Goal: Task Accomplishment & Management: Complete application form

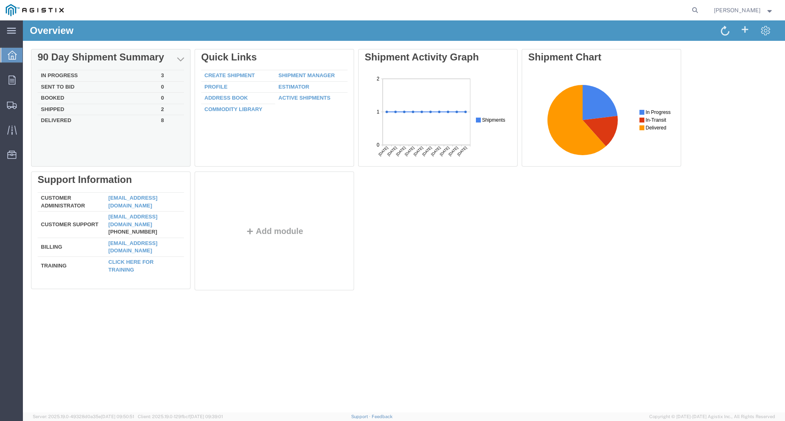
click at [92, 74] on td "In Progress" at bounding box center [98, 75] width 120 height 11
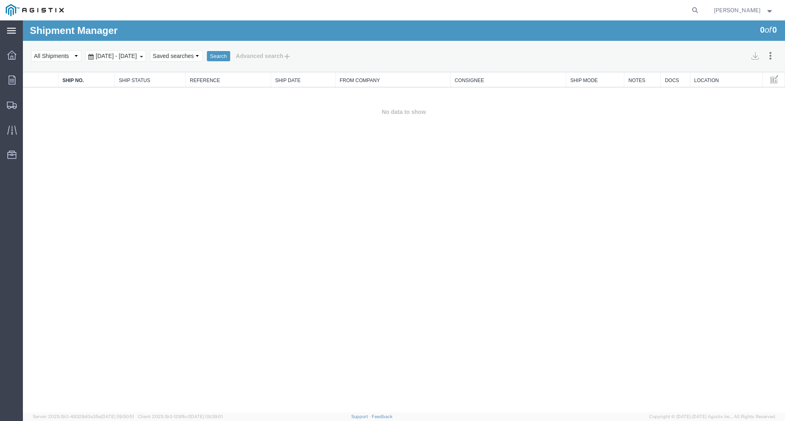
click at [10, 29] on icon at bounding box center [11, 31] width 9 height 6
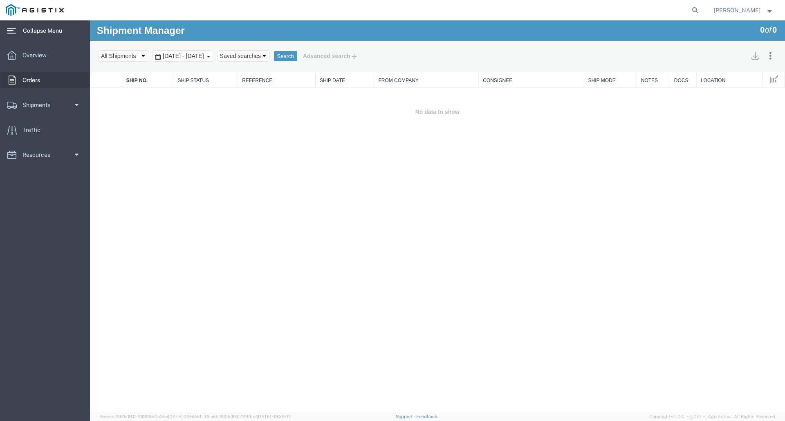
click at [30, 79] on span "Orders" at bounding box center [33, 80] width 23 height 16
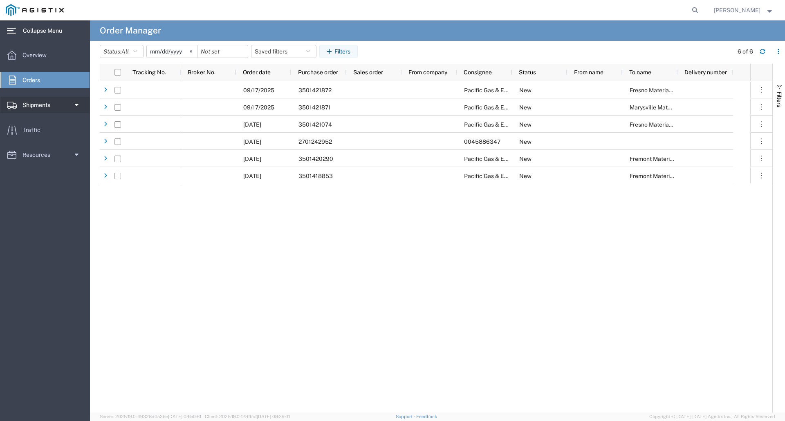
click at [29, 105] on span "Shipments" at bounding box center [39, 105] width 34 height 16
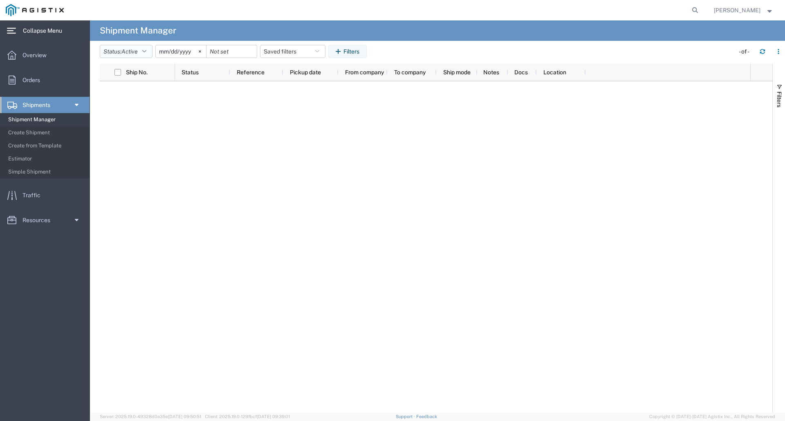
click at [146, 51] on icon "button" at bounding box center [144, 52] width 4 height 6
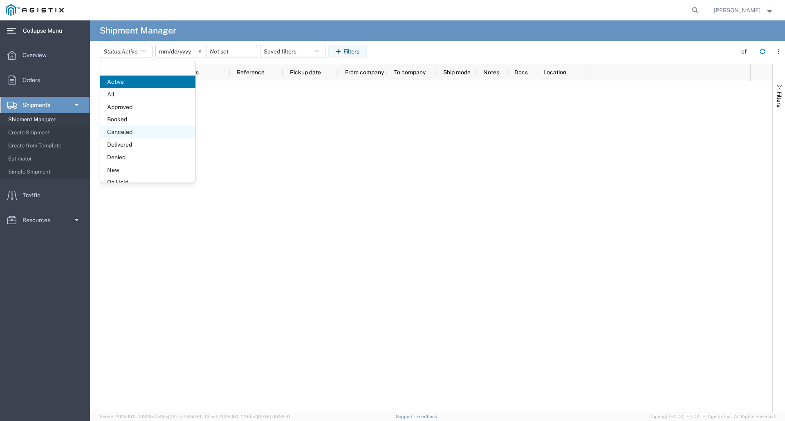
click at [128, 132] on span "Canceled" at bounding box center [147, 132] width 95 height 13
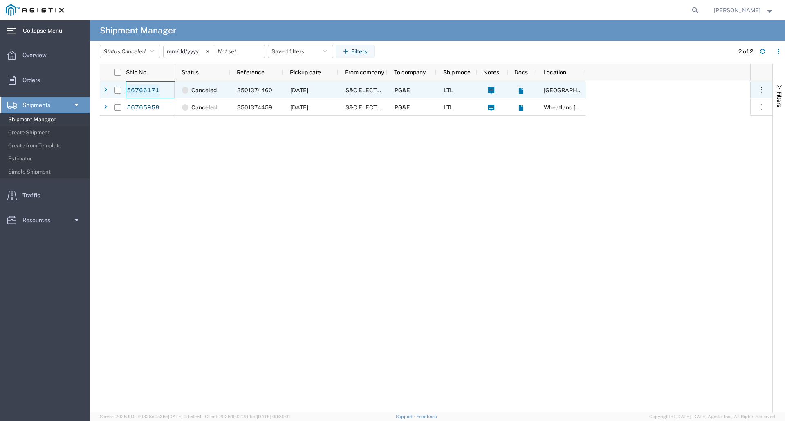
click at [143, 89] on link "56766171" at bounding box center [143, 90] width 34 height 13
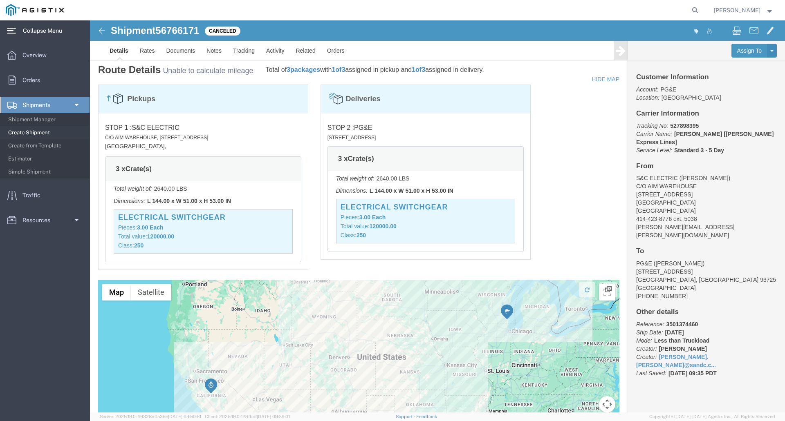
scroll to position [353, 0]
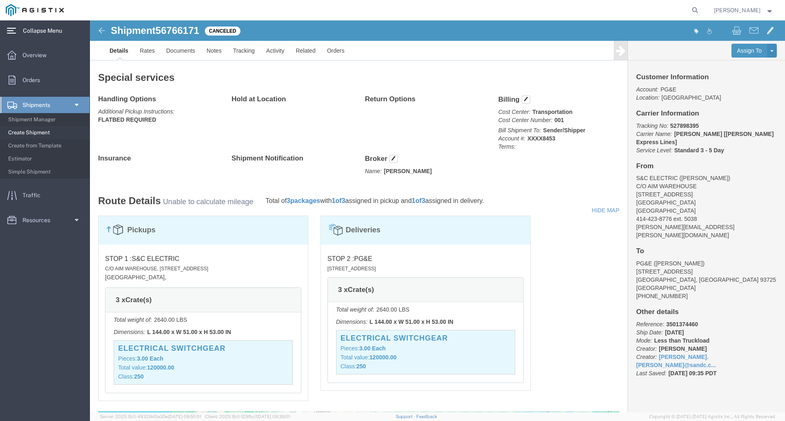
click at [76, 103] on span at bounding box center [76, 105] width 6 height 16
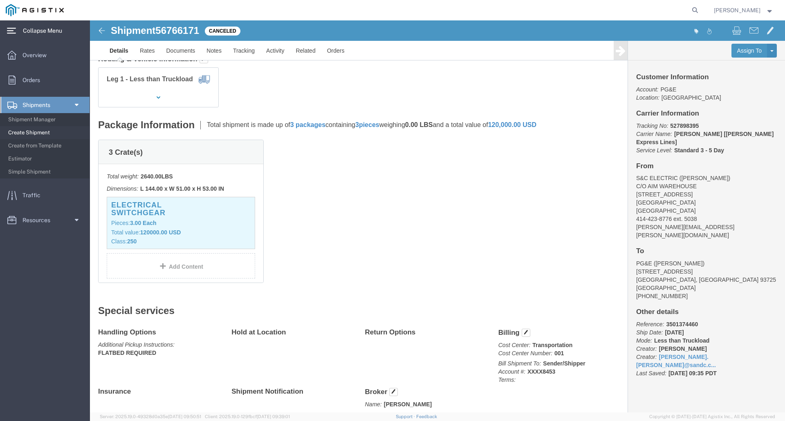
scroll to position [0, 0]
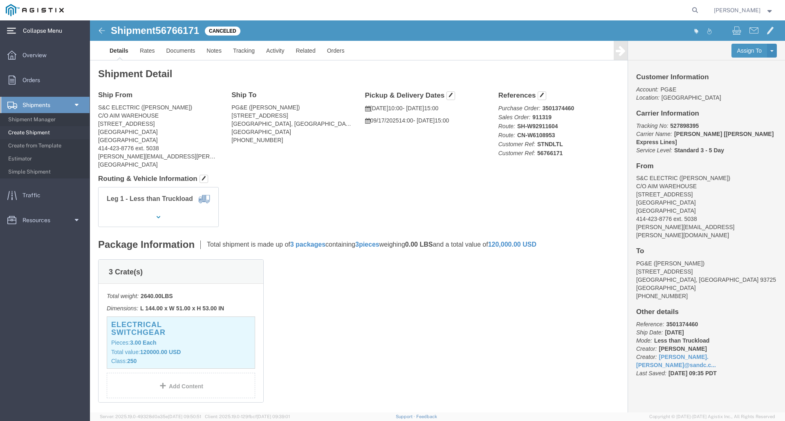
click at [14, 29] on icon at bounding box center [11, 31] width 9 height 6
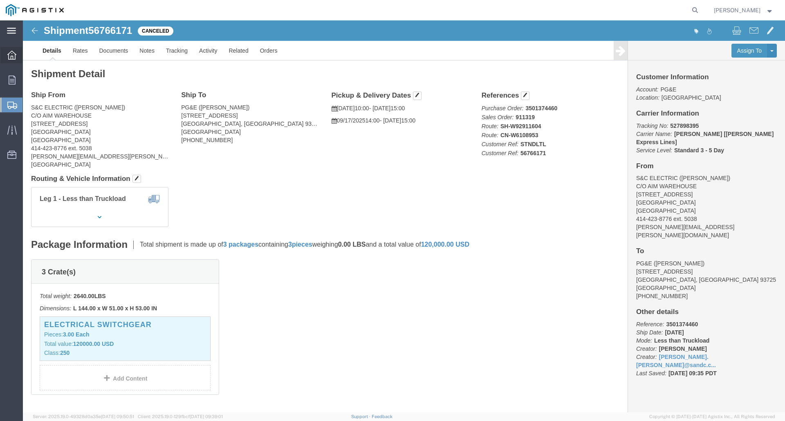
click at [11, 54] on icon at bounding box center [11, 55] width 9 height 9
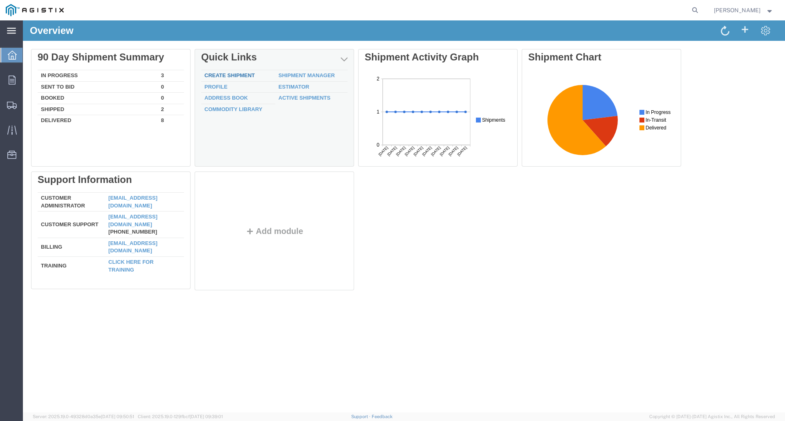
click at [237, 73] on link "Create Shipment" at bounding box center [229, 75] width 50 height 6
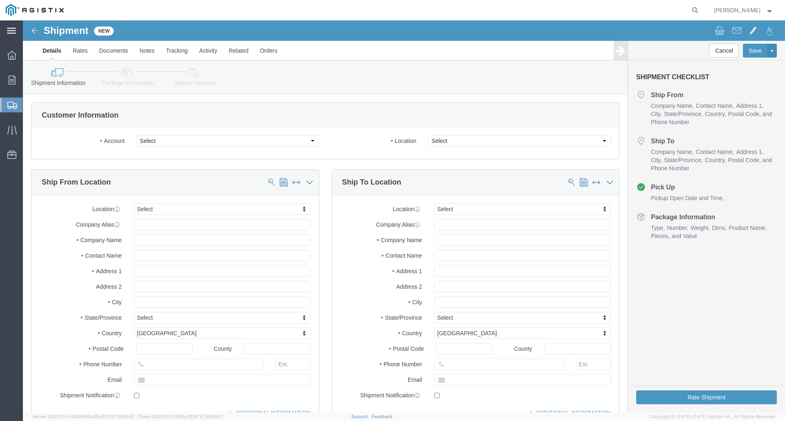
select select
click select "Select PG&E S&C Electric Co"
select select "9596"
click select "Select PG&E S&C Electric Co"
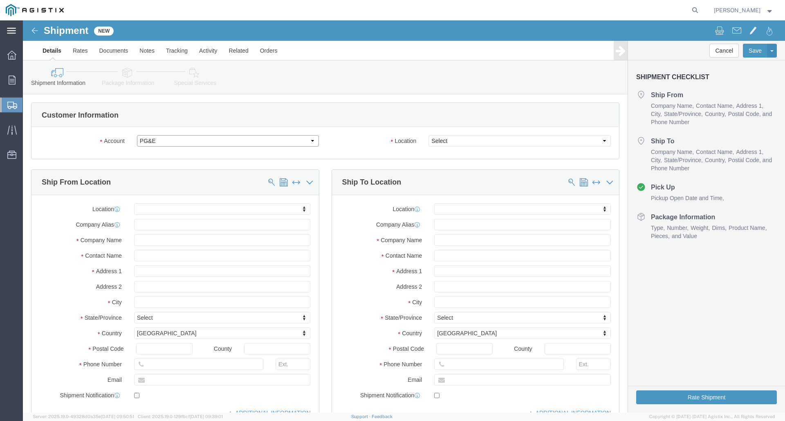
select select "PURCHORD"
select select
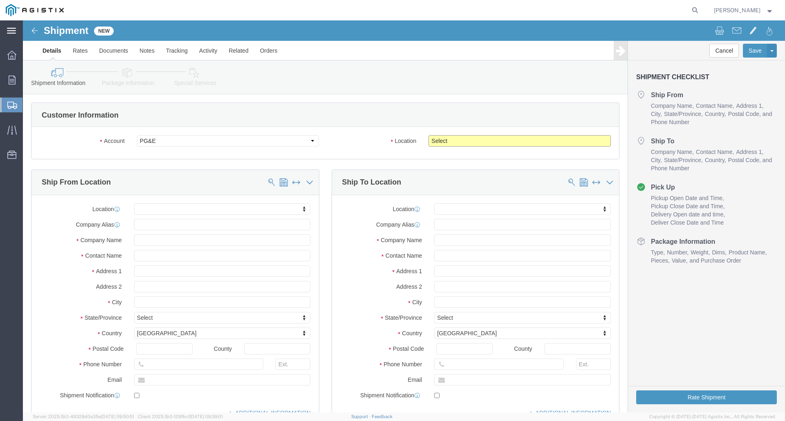
click select "Select All Others Fremont DC Fresno DC Wheatland DC"
select select "19996"
click select "Select All Others Fremont DC Fresno DC Wheatland DC"
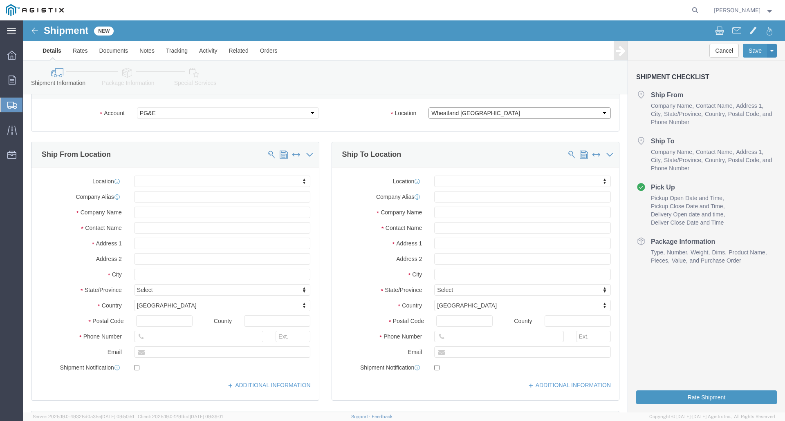
scroll to position [41, 0]
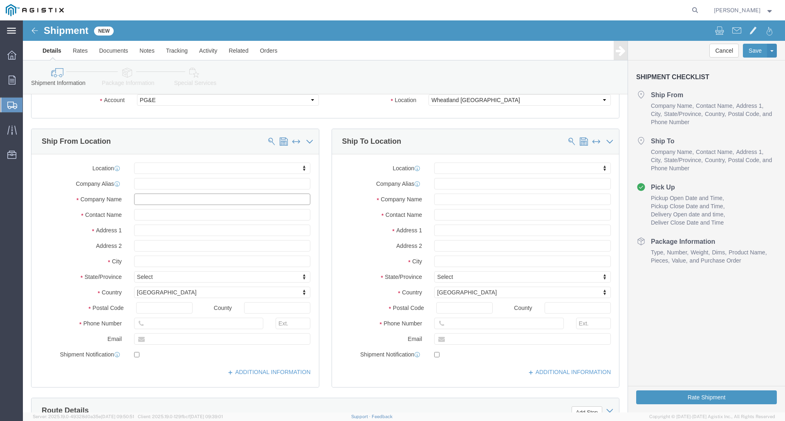
click input "text"
type input "S&C ELECTRIC COMPANY"
click input "text"
type input "CINDY ANTON"
click input "text"
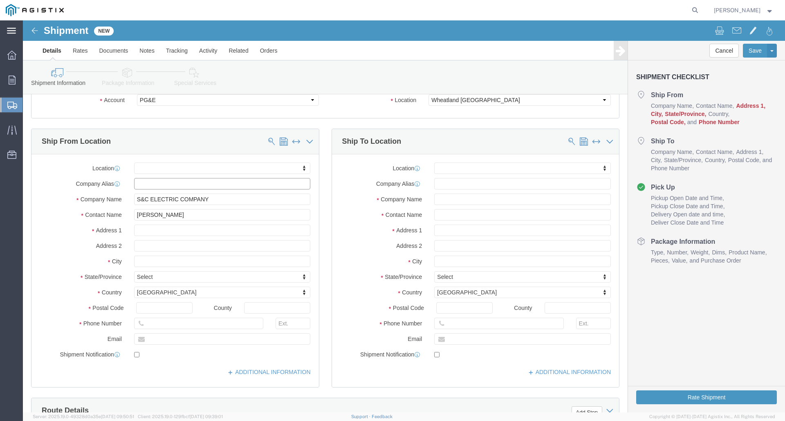
click input "text"
type input "C/O AIM WAREHOUSE"
click input "text"
drag, startPoint x: 181, startPoint y: 162, endPoint x: 85, endPoint y: 157, distance: 96.2
click div "Location My Profile Location (OBSOLETE) BURNEY SC - GC TRAILER (OBSOLETE) BURNE…"
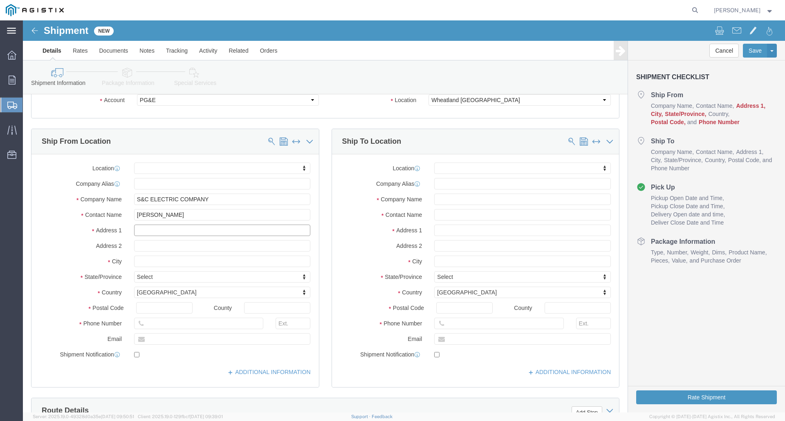
click input "text"
type input "C/O AIM WAREHOUSE"
select select
click input "text"
type input "1"
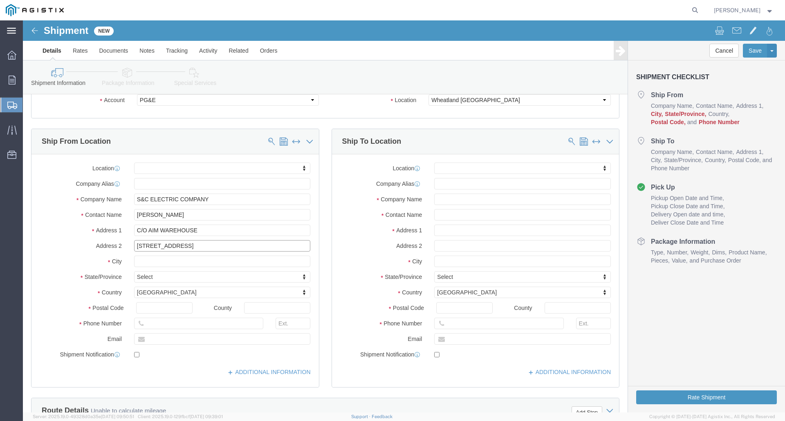
type input "102 WEST OAKVIEW PARKWAY"
click input "text"
type input "OAK CREEK"
select select
type input "W"
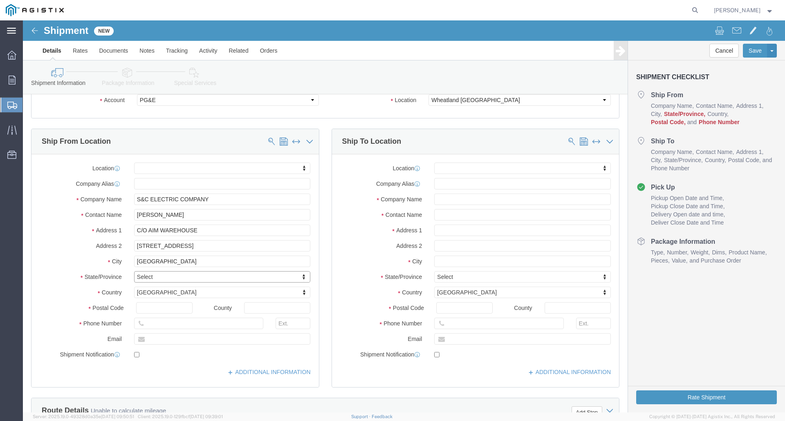
type input "W"
type input "WI"
drag, startPoint x: 161, startPoint y: 244, endPoint x: 169, endPoint y: 243, distance: 8.6
select select
select select "WI"
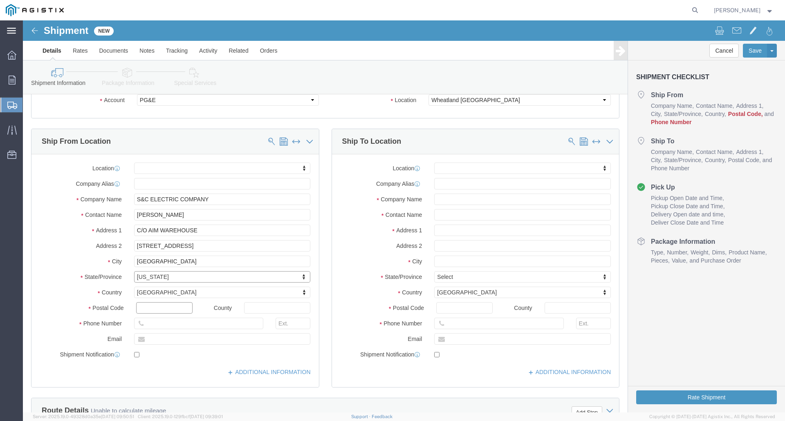
click input "text"
type input "53154"
select select
click input "text"
type input "MILWAUKEE"
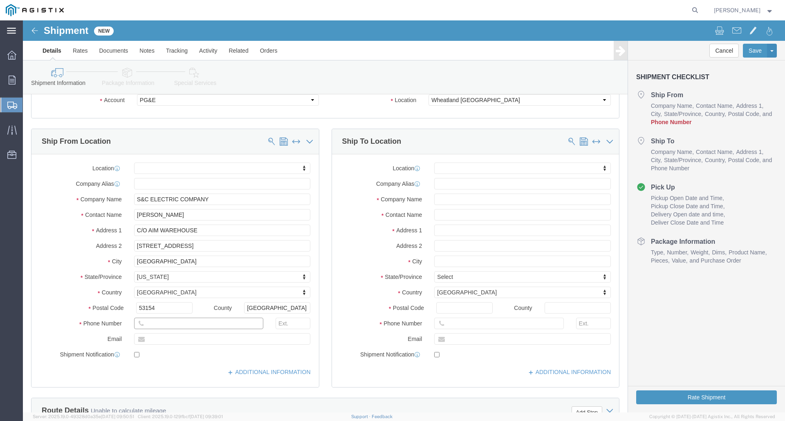
click input "text"
type input "414-423-8776"
click input "text"
type input "cindy.anton@sandc.com"
checkbox input "true"
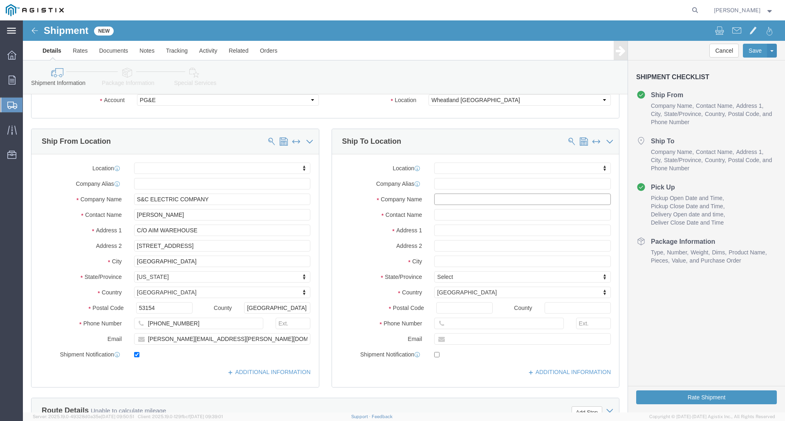
click input "text"
type input "PACIFIC GAS & ELECTRIC"
click input "text"
type input "NONE"
click input "text"
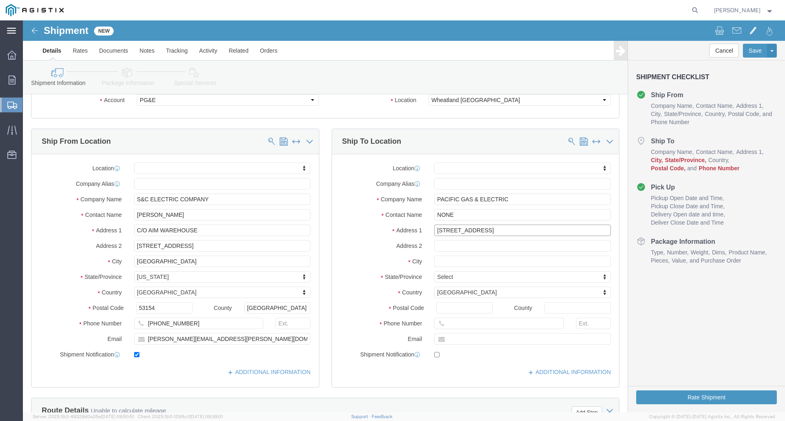
type input "3736 RANCHO ROAD"
select select
type input "WHEATLAND"
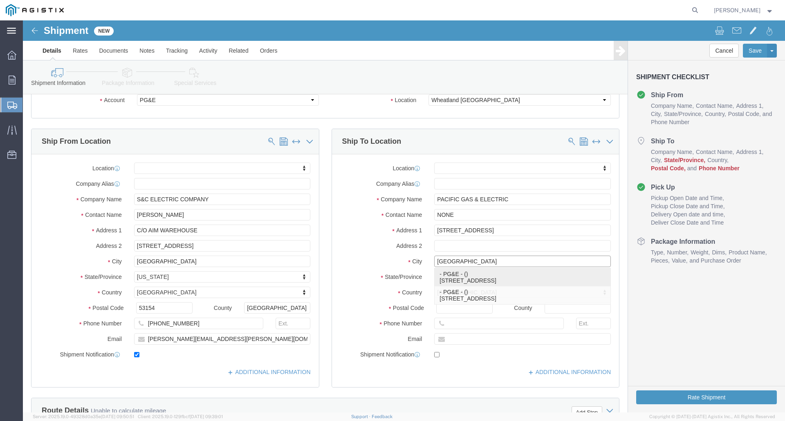
drag, startPoint x: 481, startPoint y: 258, endPoint x: 502, endPoint y: 251, distance: 22.2
click p "- PG&E - () 3736 Rancho Rd, Wheatland, CA 95692, US"
select select
type input "PG&E"
type input "3736 Rancho Rd"
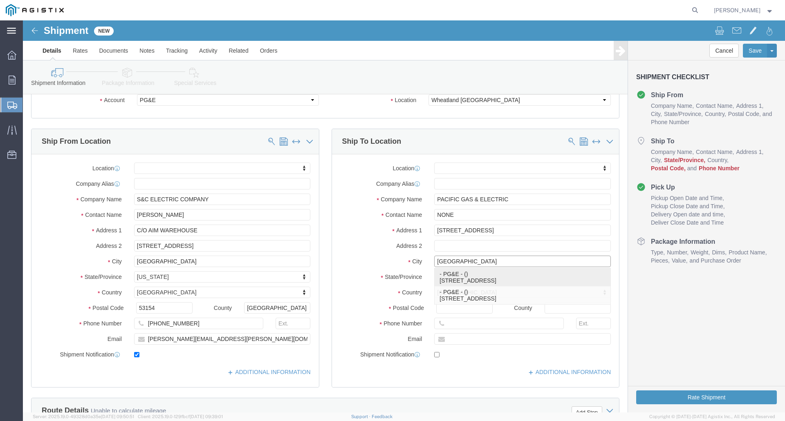
type input "Wheatland"
type input "95692"
select select "CA"
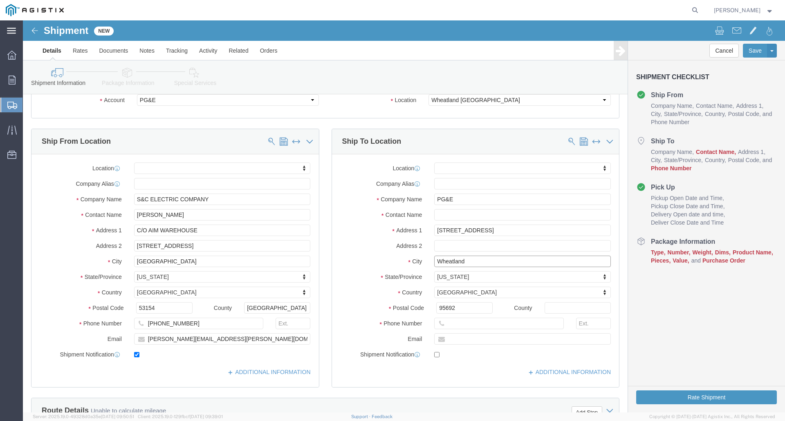
type input "Wheatland"
select select
click input "text"
type input "800-743-5000"
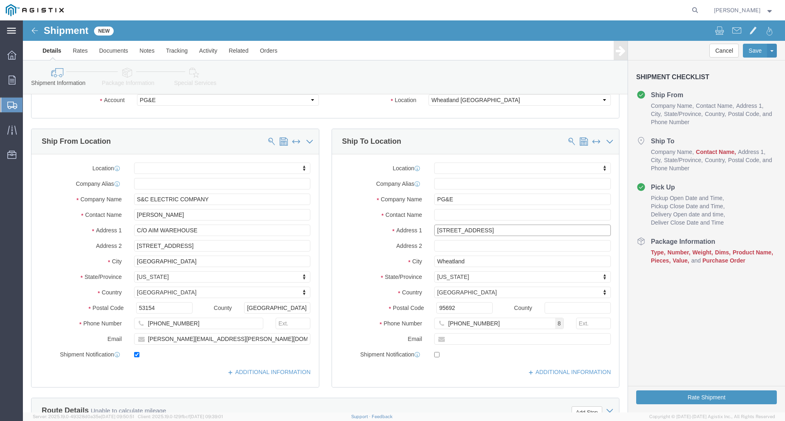
click input "3736 Rancho Rd"
type input "3"
select select
click input "PG&E"
type input "P"
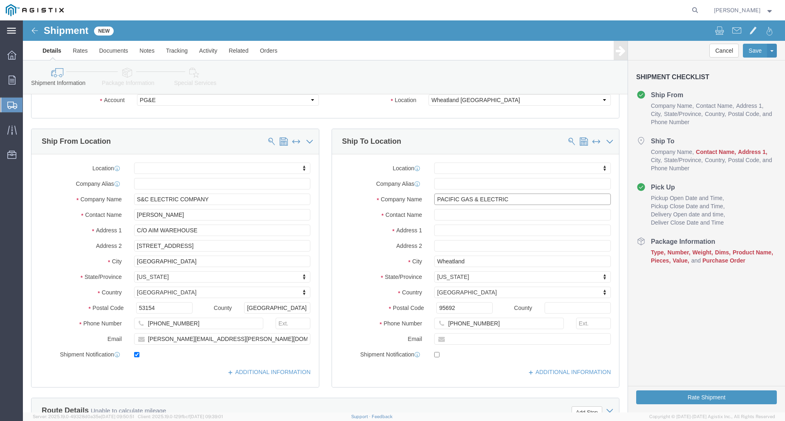
type input "PACIFIC GAS & ELECTRIC"
click input "text"
type input "3736 RANCHO ROAD"
select select
click input "Wheatland"
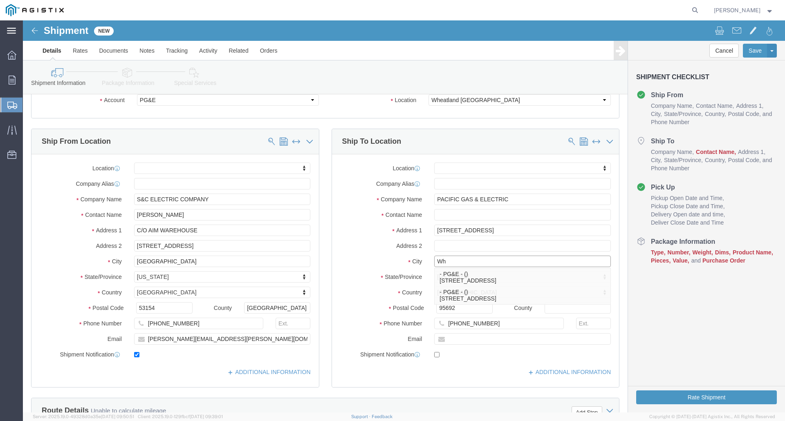
type input "W"
type input "WHEATLAND"
select select
click label "State/Province"
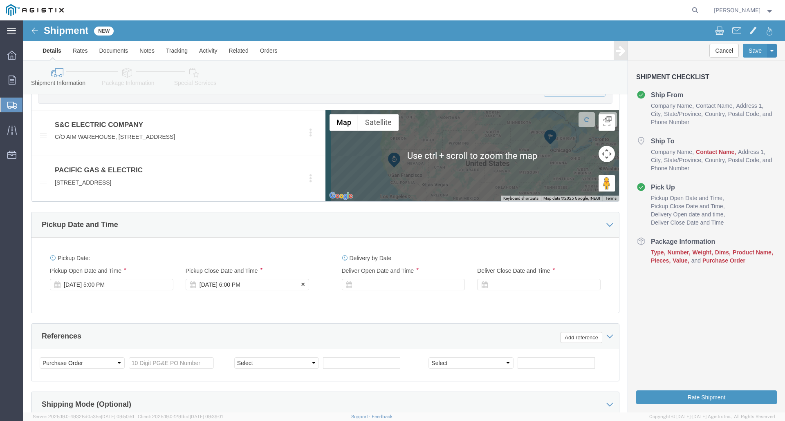
scroll to position [409, 0]
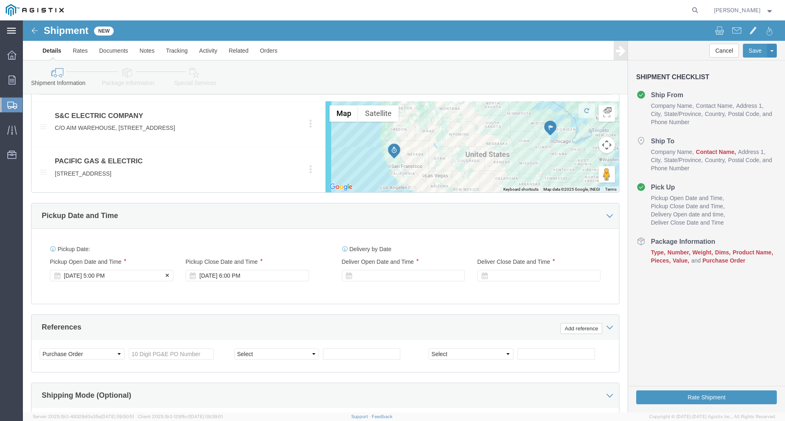
click div "Sep 17 2025 5:00 PM"
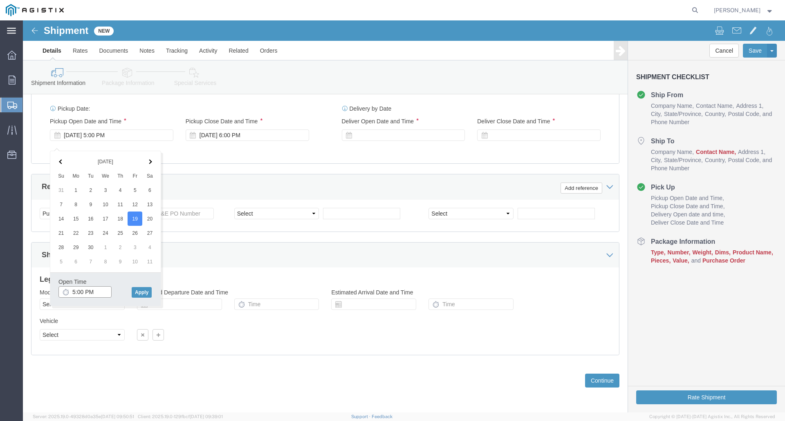
click input "5:00 PM"
click input "7:00 PM"
type input "7:00 AM"
click button "Apply"
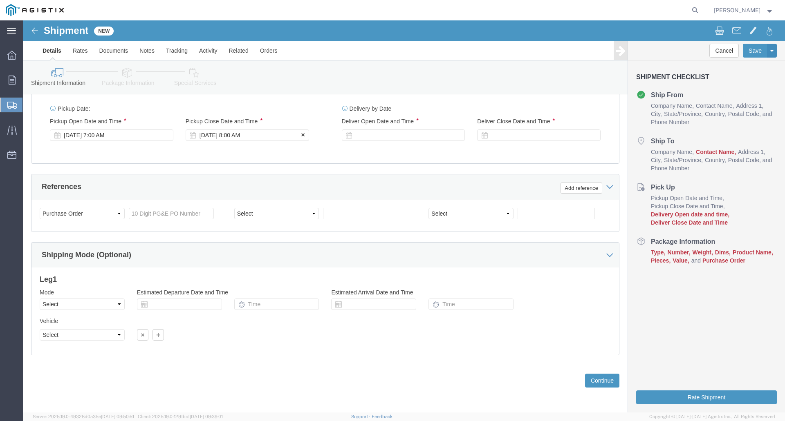
click icon
click div "Sep 19 2025 8:00 AM"
click input "2:00 AM"
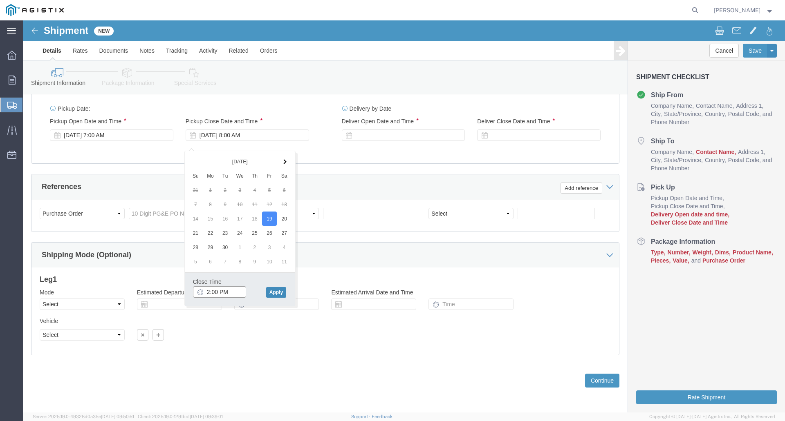
type input "2:00 PM"
click button "Apply"
click icon
click div
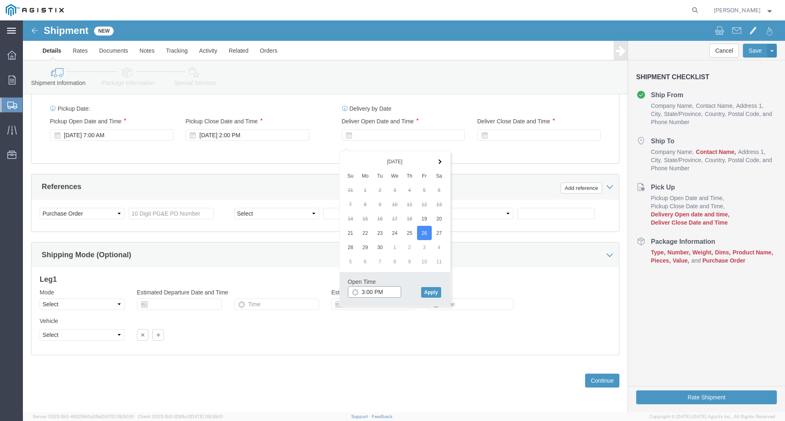
click input "3:00 PM"
click input "7:00 PM"
type input "7:00 AM"
click button "Apply"
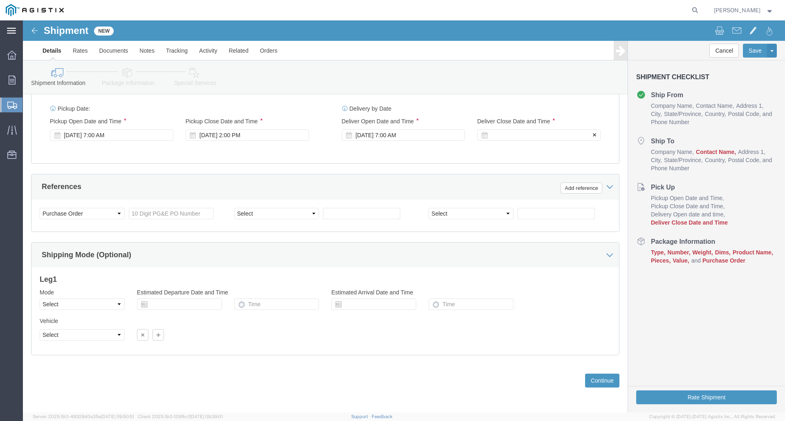
click div
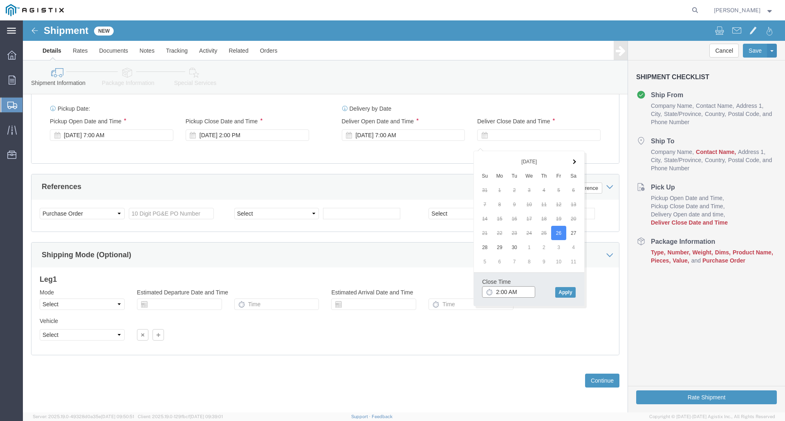
click input "2:00 AM"
type input "2:00 PM"
click button "Apply"
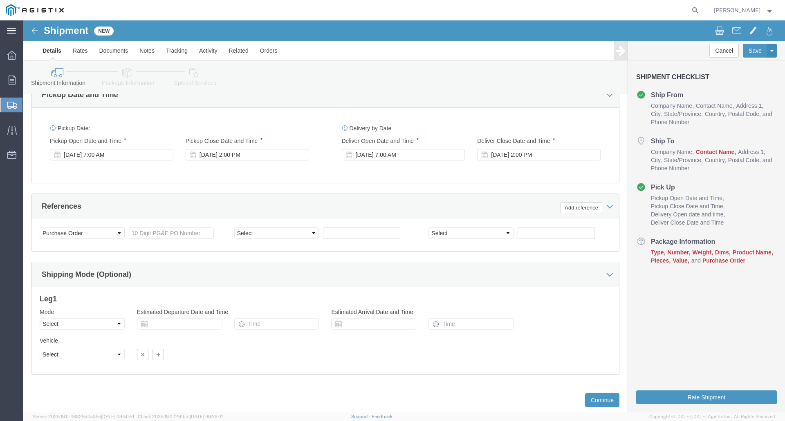
scroll to position [517, 0]
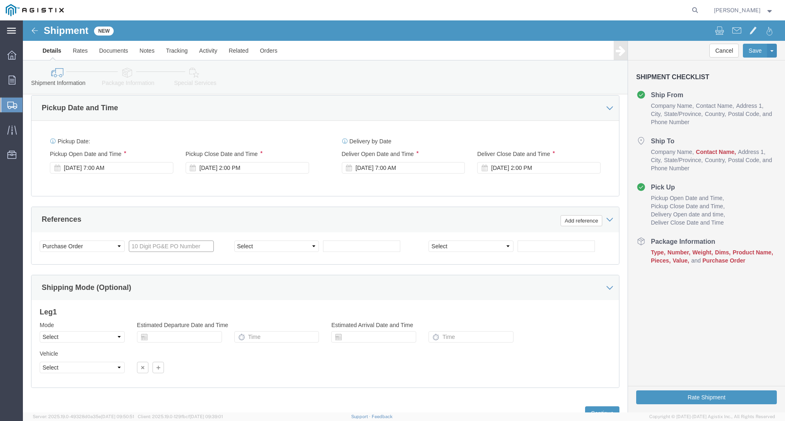
click input "text"
type input "3501374459"
click select "Select Account Type Activity ID Airline Appointment Number ASN Batch Request # …"
select select "SALEORDR"
click select "Select Account Type Activity ID Airline Appointment Number ASN Batch Request # …"
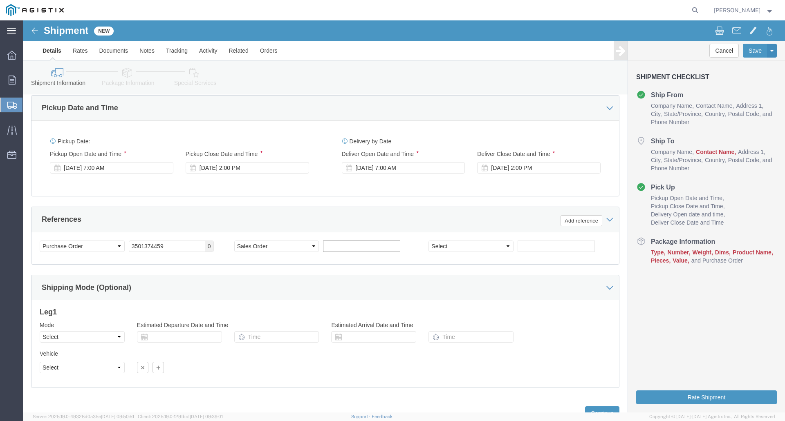
click input "text"
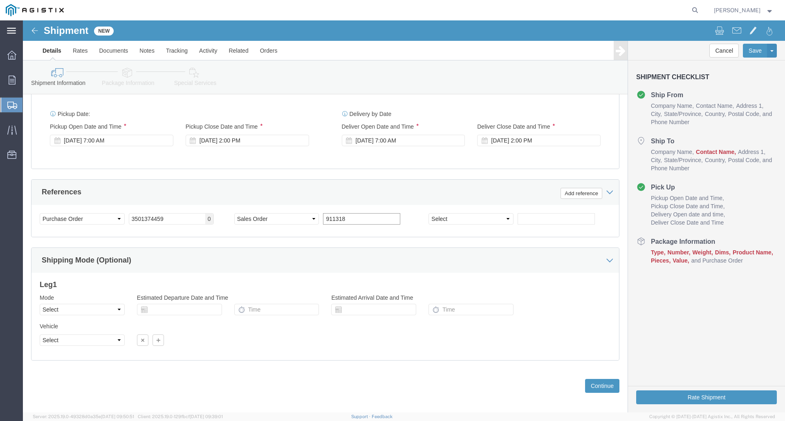
scroll to position [557, 0]
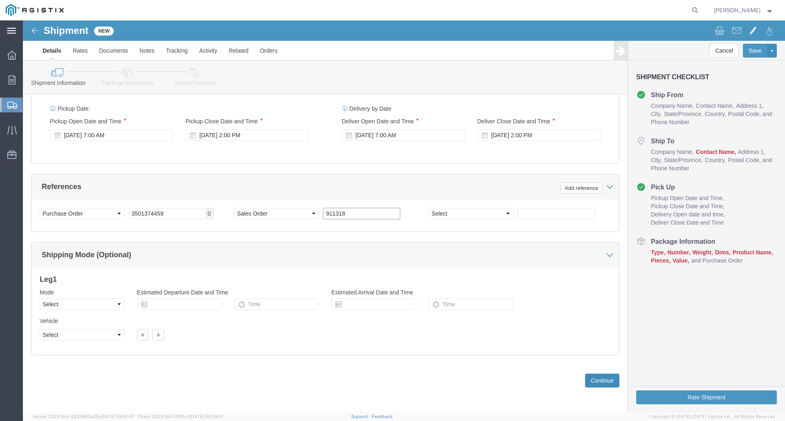
type input "911318"
click button "Continue"
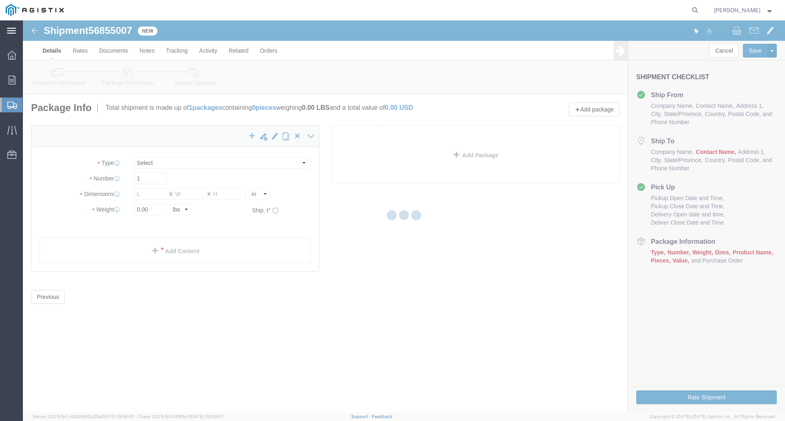
select select "CBOX"
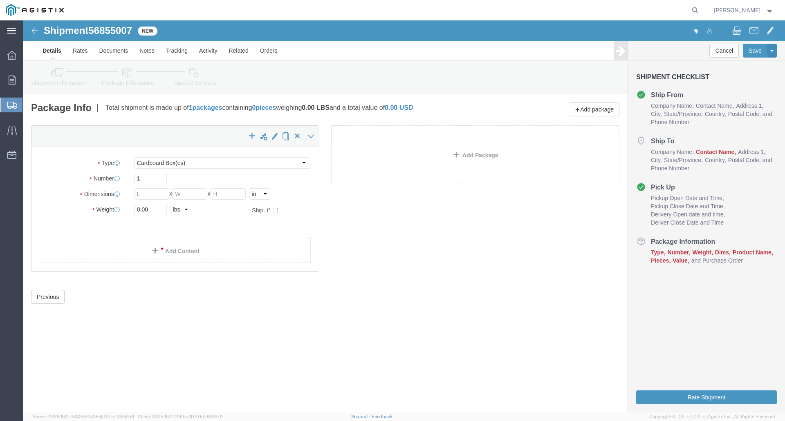
click span "Contact Name"
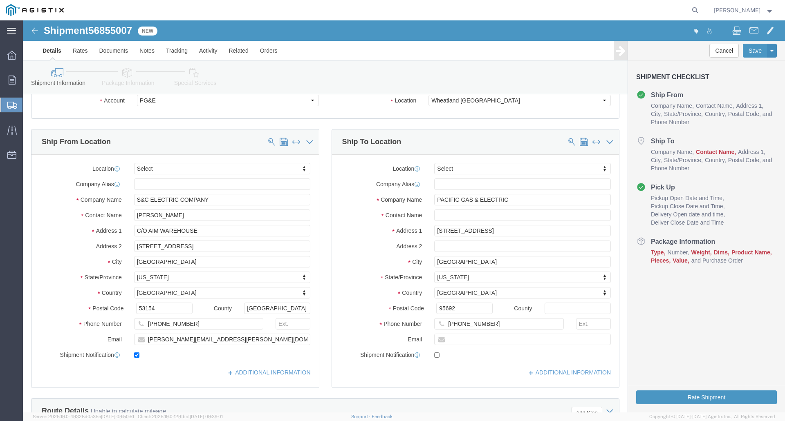
scroll to position [41, 0]
click input "text"
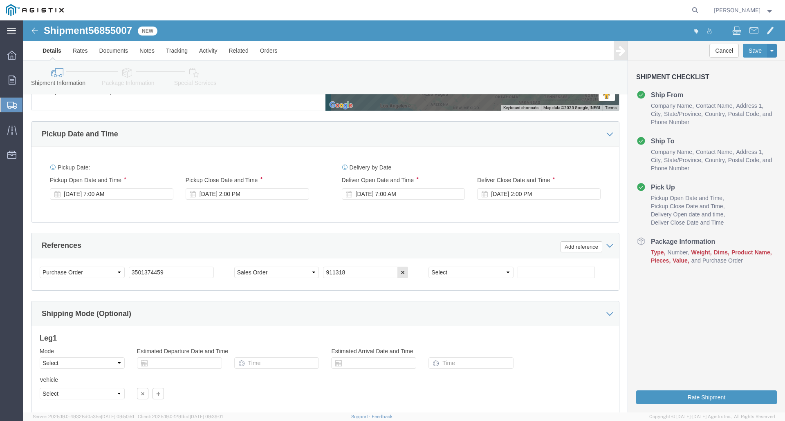
scroll to position [514, 0]
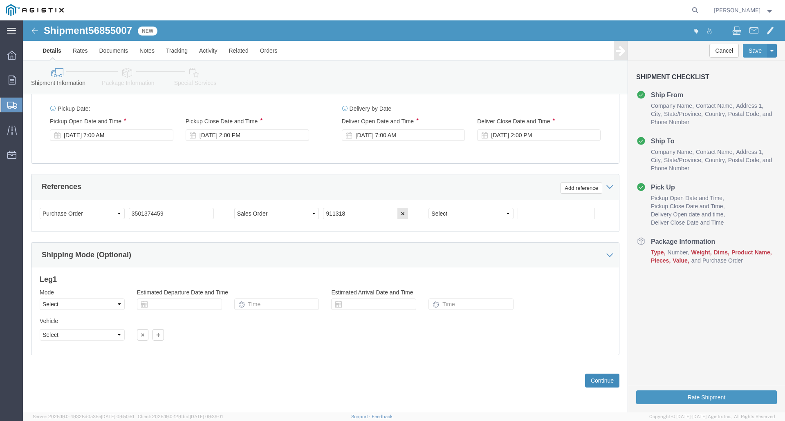
type input "NONE"
click button "Continue"
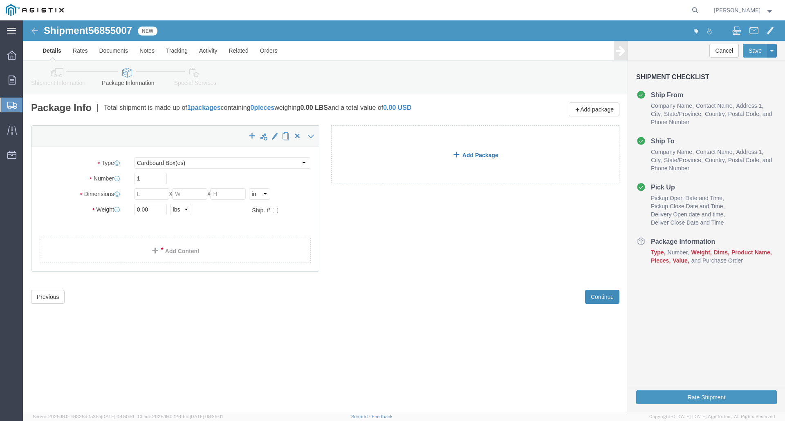
scroll to position [0, 0]
click button "Save"
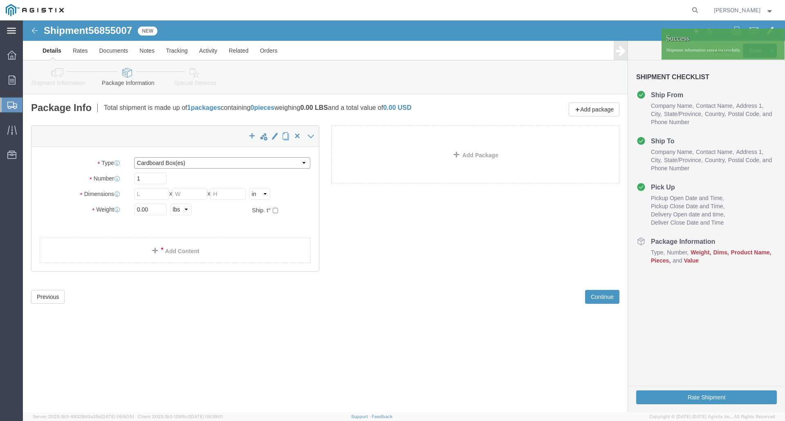
click select "Select Bulk Bundle(s) Cardboard Box(es) Carton(s) Crate(s) Drum(s) (Fiberboard)…"
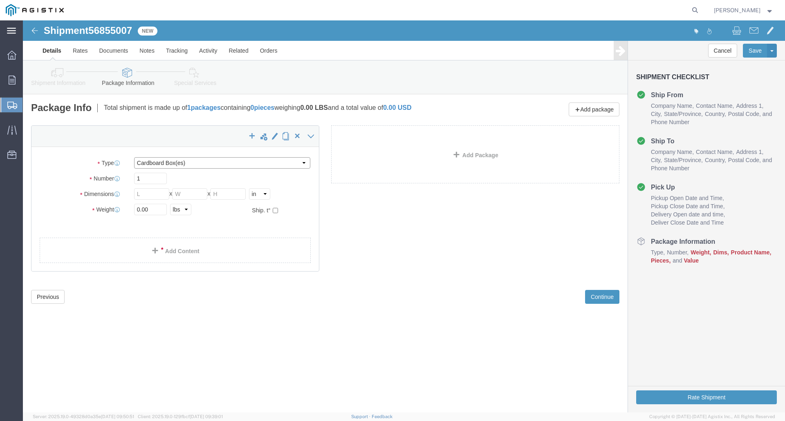
select select "CRAT"
click select "Select Bulk Bundle(s) Cardboard Box(es) Carton(s) Crate(s) Drum(s) (Fiberboard)…"
click input "text"
type input "144"
click input "text"
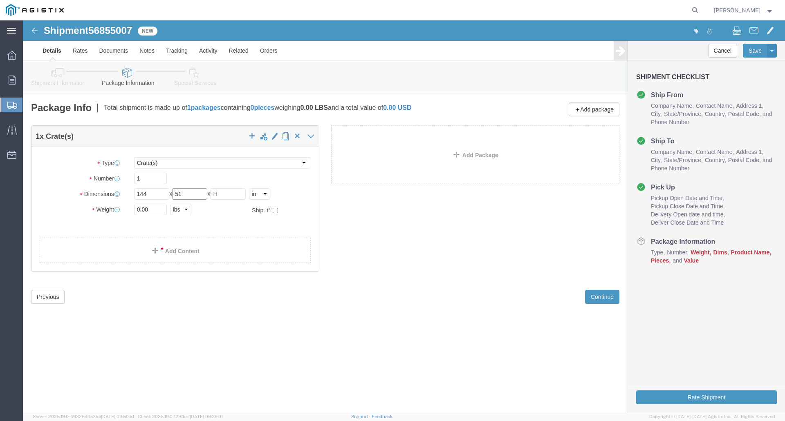
type input "51"
click input "text"
type input "53"
drag, startPoint x: 128, startPoint y: 187, endPoint x: 105, endPoint y: 202, distance: 27.6
click div "0.00 Select kgs lbs"
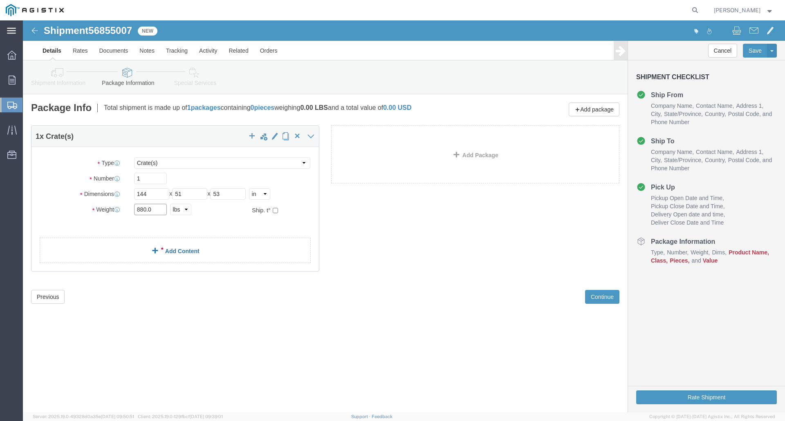
type input "880.0"
click link "Add Content"
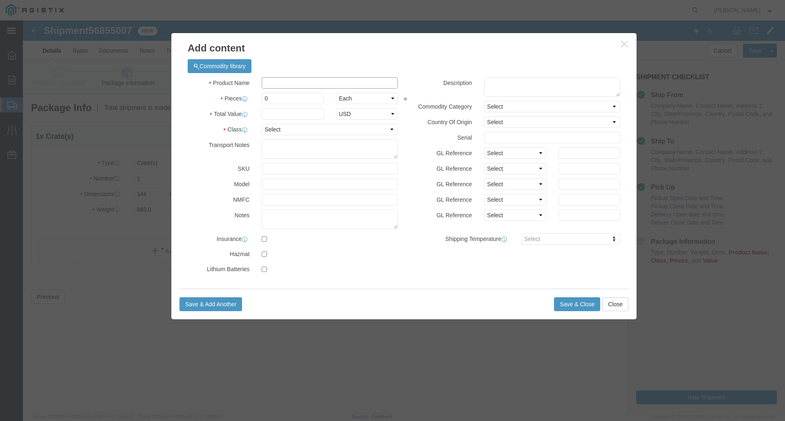
click input "text"
type input "ELECTRICAL SWITCHGEAR"
click input "0"
drag, startPoint x: 241, startPoint y: 76, endPoint x: 259, endPoint y: 77, distance: 17.6
click input "0"
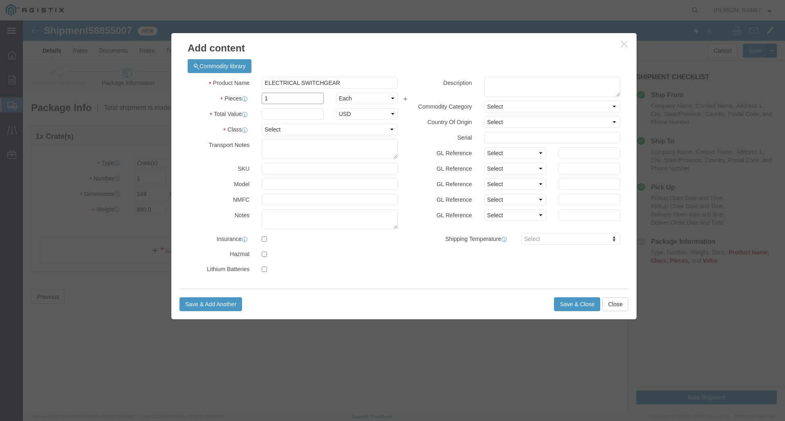
type input "1"
click div "Product Name ELECTRICAL SWITCHGEAR Pieces 1 Select Bag Barrels 100Board Feet Bo…"
click input "text"
type input "30,000"
click select "Select 50 55 60 65 70 85 92.5 100 125 175 250 300 400"
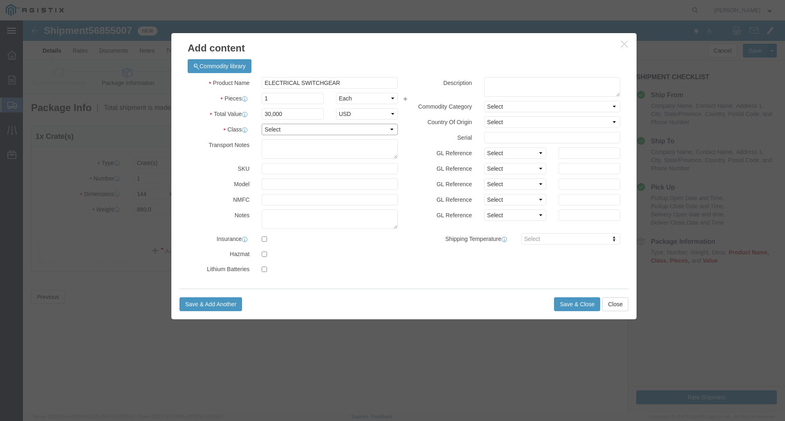
select select "250"
click select "Select 50 55 60 65 70 85 92.5 100 125 175 250 300 400"
click textarea
click button "Save & Close"
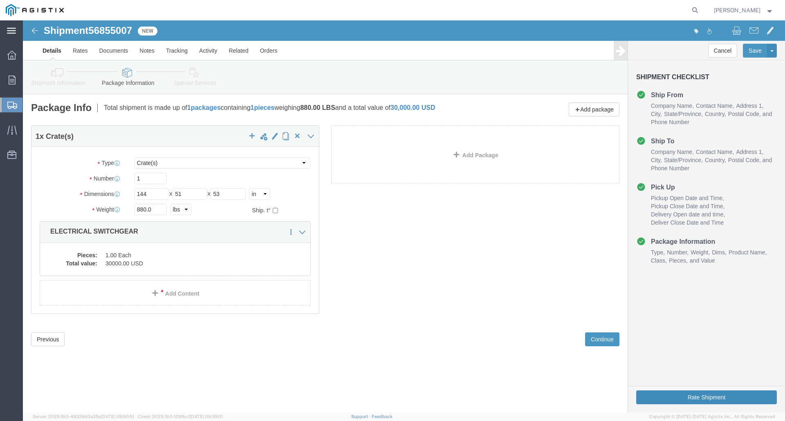
click button "Rate Shipment"
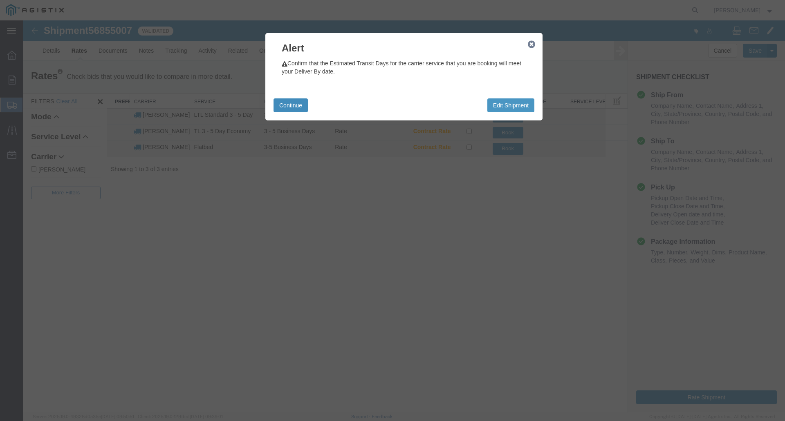
click at [280, 106] on button "Continue" at bounding box center [290, 105] width 34 height 14
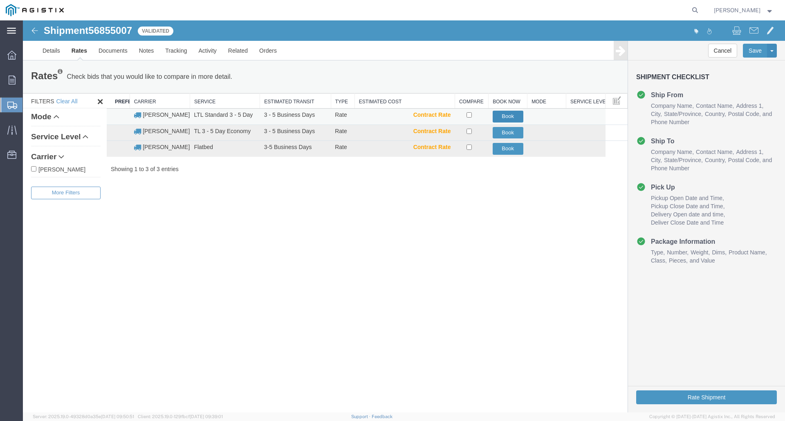
click at [509, 115] on button "Book" at bounding box center [507, 117] width 31 height 12
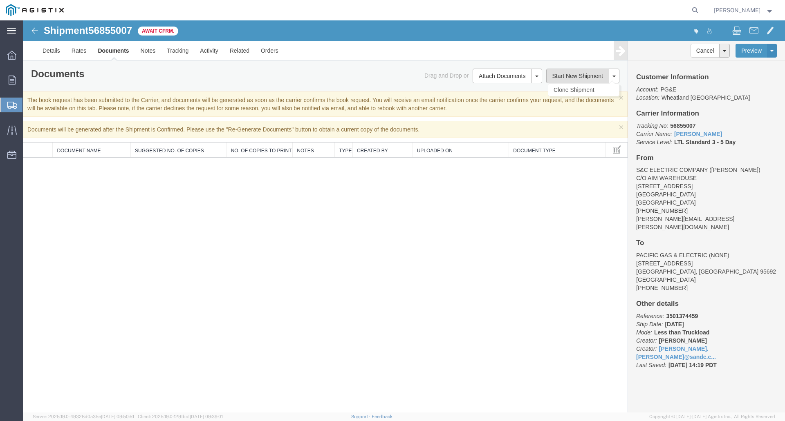
click at [564, 72] on button "Start New Shipment" at bounding box center [577, 76] width 63 height 15
click at [614, 76] on span at bounding box center [613, 77] width 3 height 2
click at [600, 90] on link "Clone Shipment" at bounding box center [583, 90] width 71 height 12
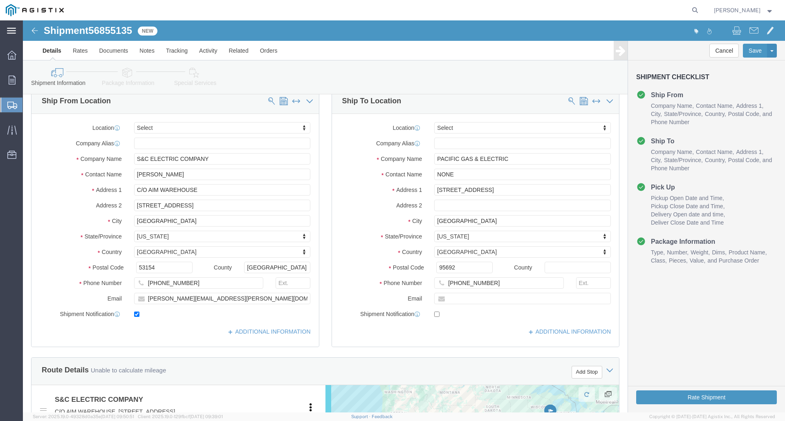
scroll to position [82, 0]
click input "3736 RANCHO ROAD"
type input "3"
type input "2221 SOUTH ORANGE AVENUE"
type input "FRESNO"
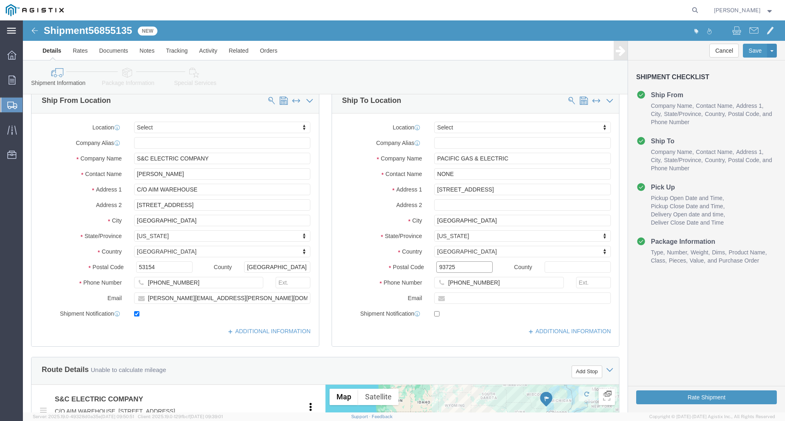
type input "93725"
drag, startPoint x: 464, startPoint y: 259, endPoint x: 415, endPoint y: 260, distance: 49.0
click div "800-743-5000"
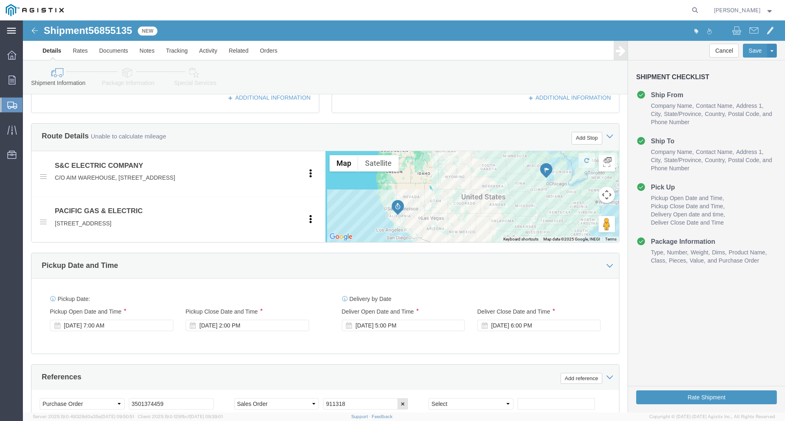
scroll to position [409, 0]
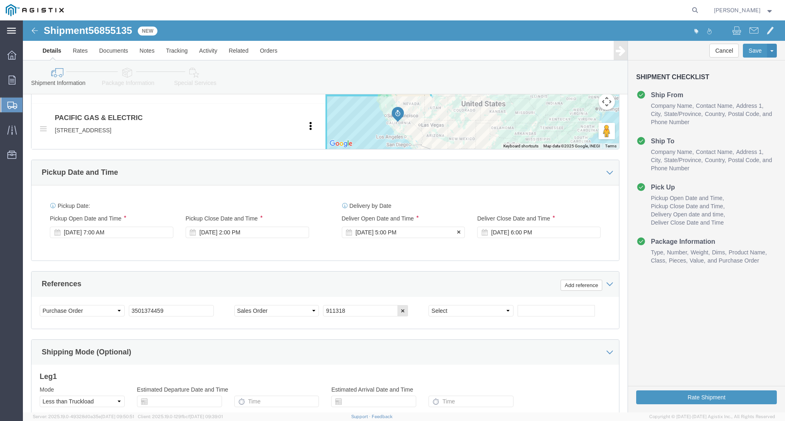
type input "559-263-7163"
click div "Sep 26 2025 5:00 PM"
drag, startPoint x: 352, startPoint y: 369, endPoint x: 373, endPoint y: 372, distance: 21.2
click input "7:00 PM"
click input "7:AM PM"
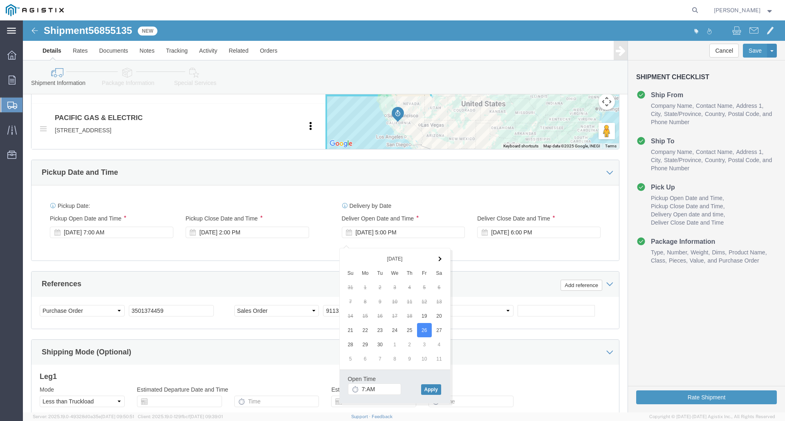
type input "7:00 AM"
click button "Apply"
click div "Sep 26 2025 6:00 PM"
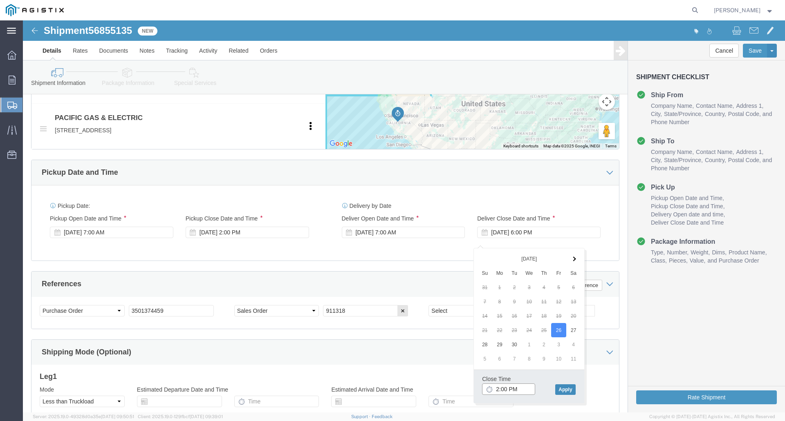
type input "2:00 PM"
drag, startPoint x: 543, startPoint y: 368, endPoint x: 550, endPoint y: 346, distance: 23.0
click button "Apply"
click input "3501374459"
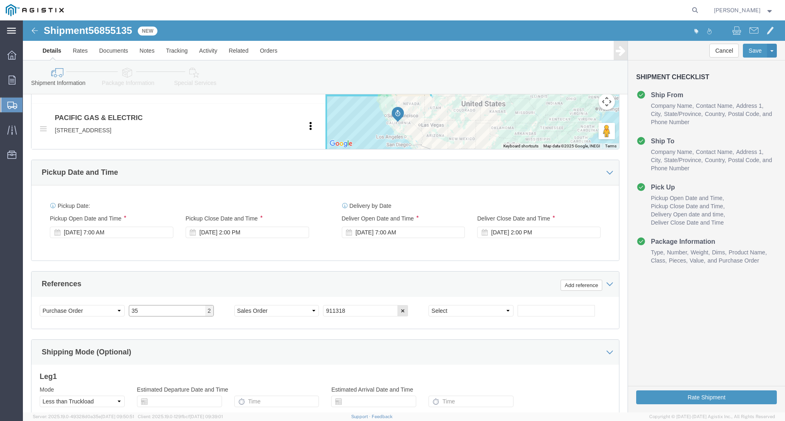
type input "3"
type input "3501374460"
click input "911318"
type input "9"
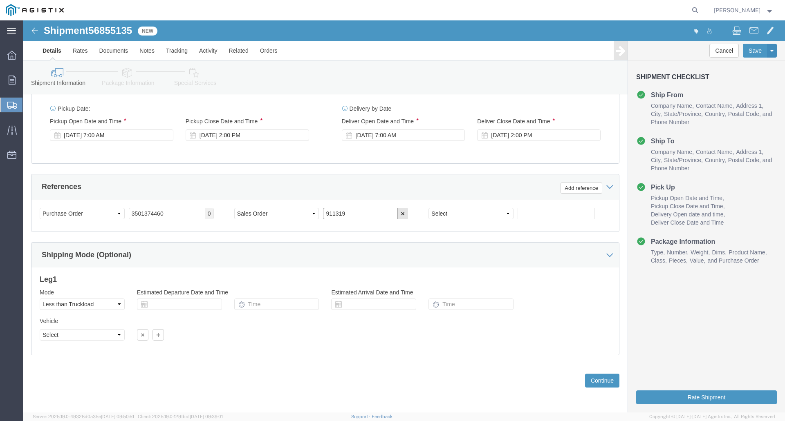
scroll to position [514, 0]
type input "911319"
click button "Continue"
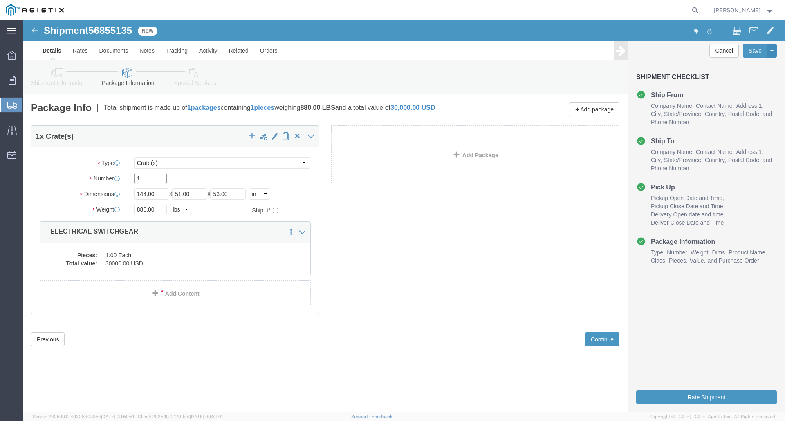
click input "1"
type input "3"
drag, startPoint x: 580, startPoint y: 319, endPoint x: 570, endPoint y: 312, distance: 11.7
click button "Continue"
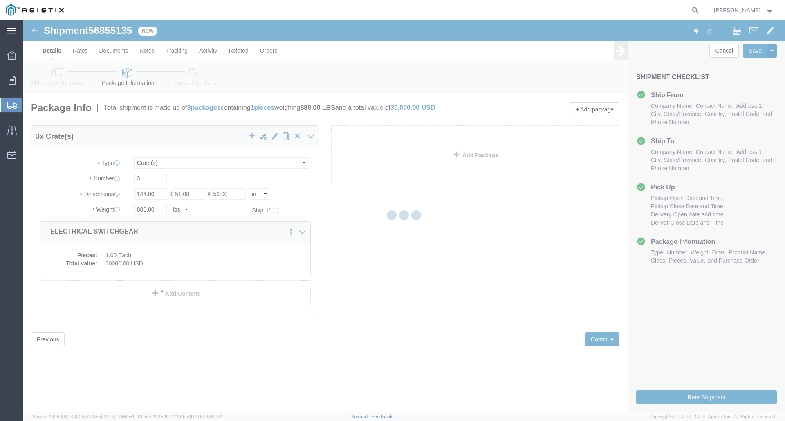
select select
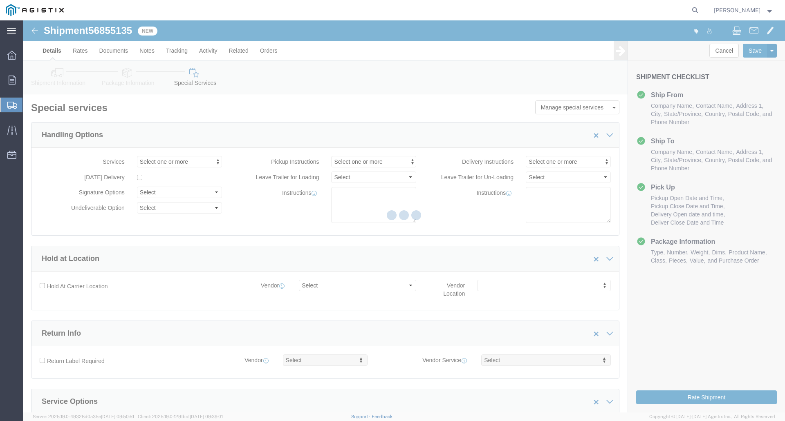
select select "COSTCENTER"
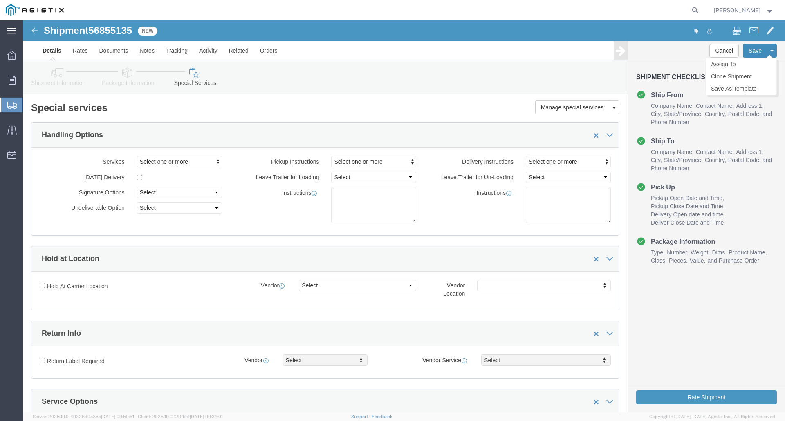
click button "Save"
click img
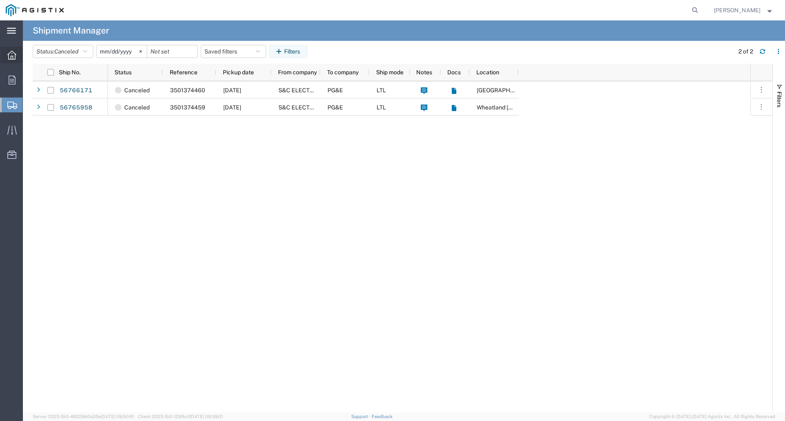
click at [13, 54] on icon at bounding box center [11, 55] width 9 height 9
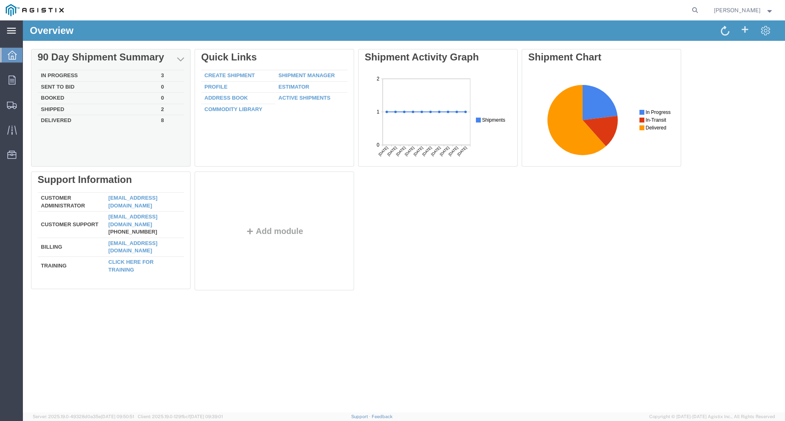
click at [127, 77] on td "In Progress" at bounding box center [98, 75] width 120 height 11
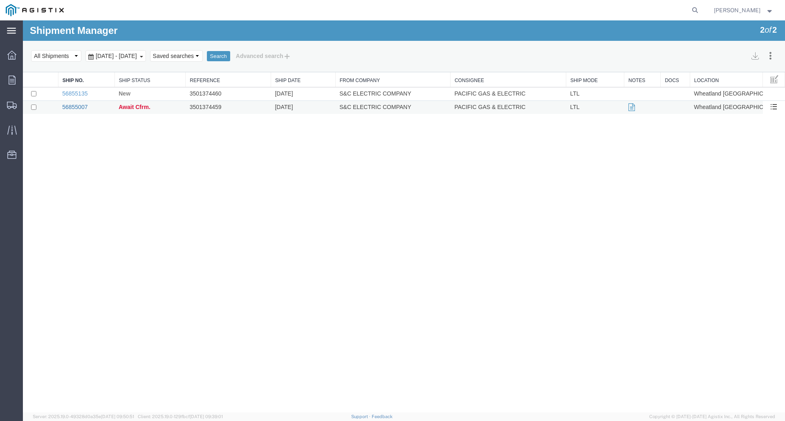
click at [82, 106] on link "56855007" at bounding box center [74, 107] width 25 height 7
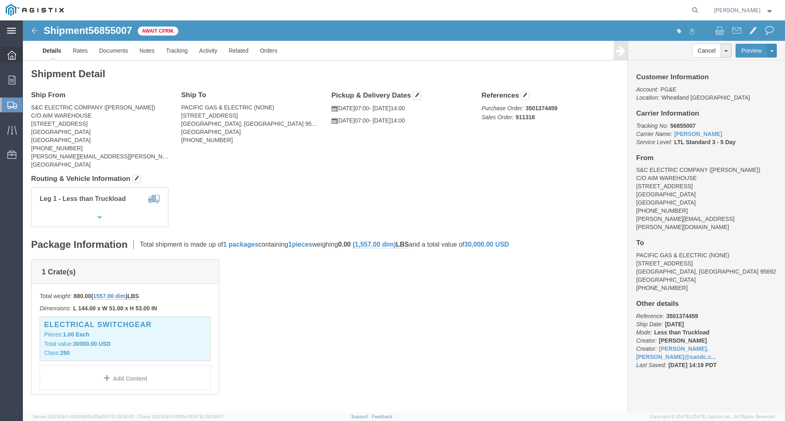
click at [12, 54] on icon at bounding box center [11, 55] width 9 height 9
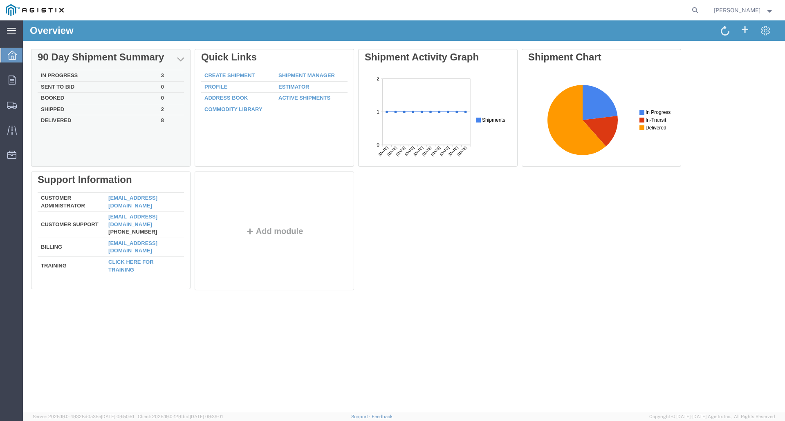
click at [128, 75] on td "In Progress" at bounding box center [98, 75] width 120 height 11
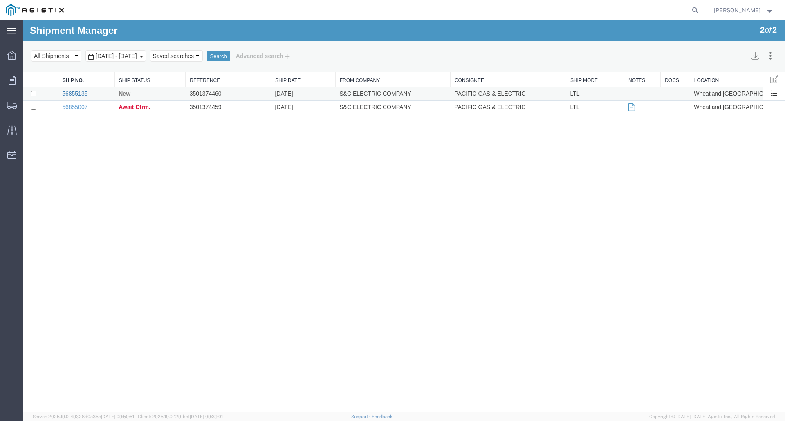
click at [74, 93] on link "56855135" at bounding box center [74, 93] width 25 height 7
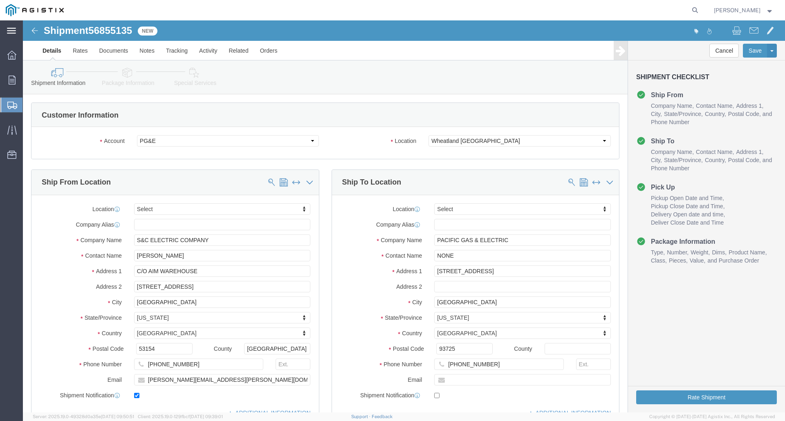
select select
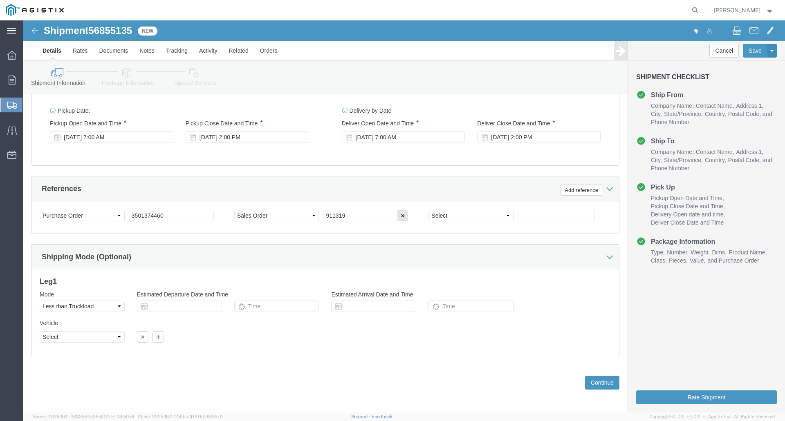
scroll to position [514, 0]
click button "Continue"
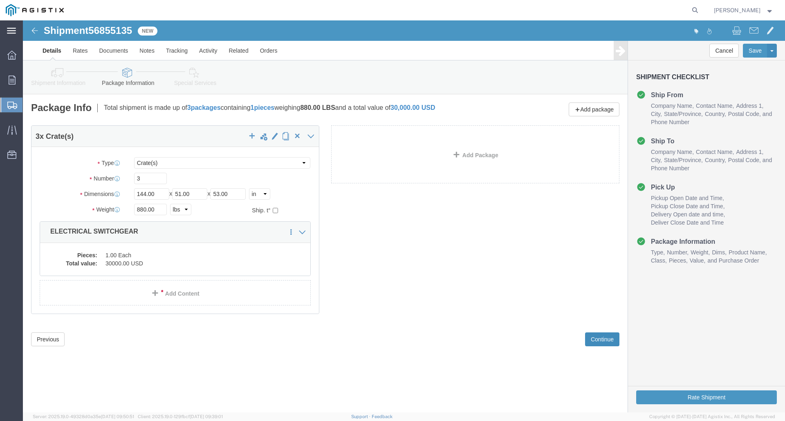
scroll to position [0, 0]
click dt "Pieces:"
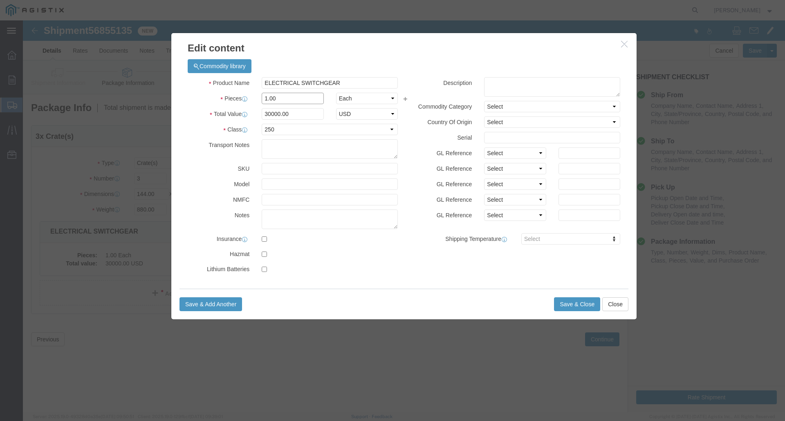
drag, startPoint x: 243, startPoint y: 78, endPoint x: 251, endPoint y: 79, distance: 7.8
click input "1.00"
type input "3.00"
click input "90000"
type input "90000.0"
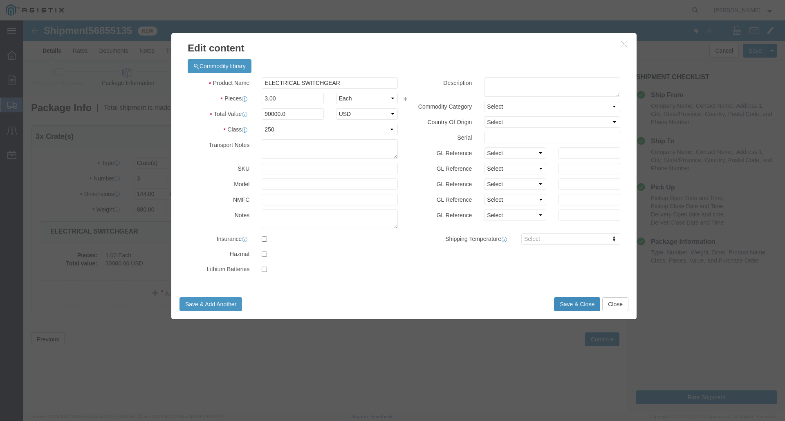
click button "Save & Close"
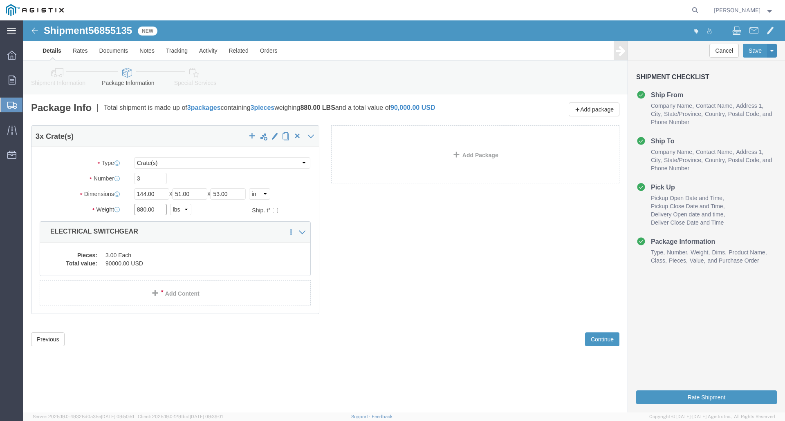
drag, startPoint x: 132, startPoint y: 190, endPoint x: 103, endPoint y: 187, distance: 29.2
click div "Weight 880.00 Select kgs lbs Ship. t°"
type input "2640.0"
click button "Save"
drag, startPoint x: 582, startPoint y: 317, endPoint x: 577, endPoint y: 306, distance: 12.6
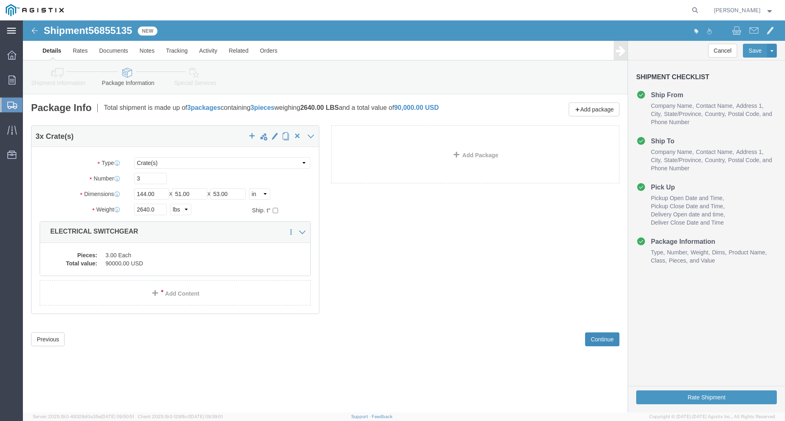
click button "Continue"
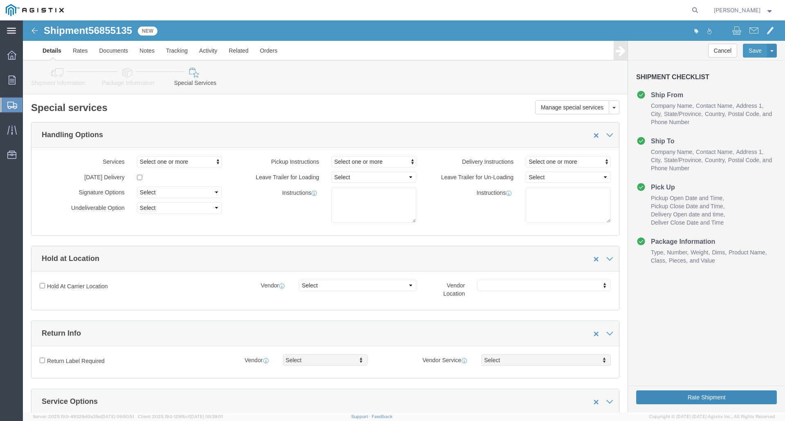
click button "Rate Shipment"
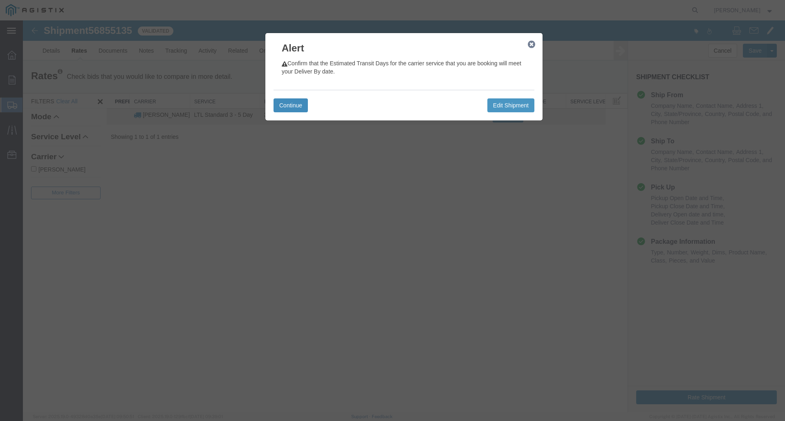
click at [286, 103] on button "Continue" at bounding box center [290, 105] width 34 height 14
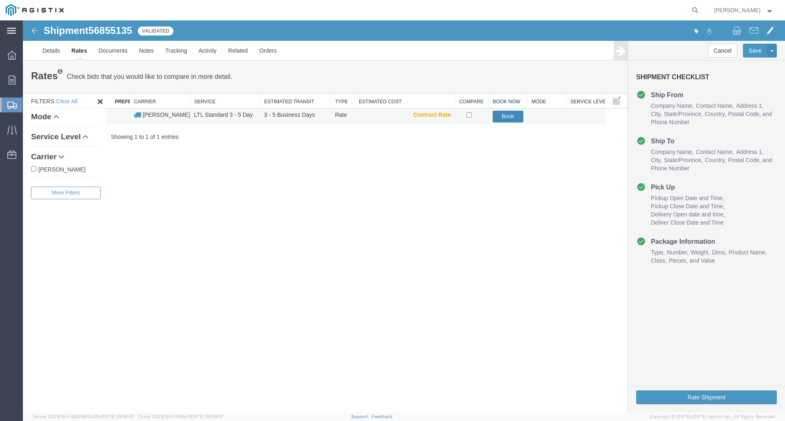
click at [508, 115] on button "Book" at bounding box center [507, 117] width 31 height 12
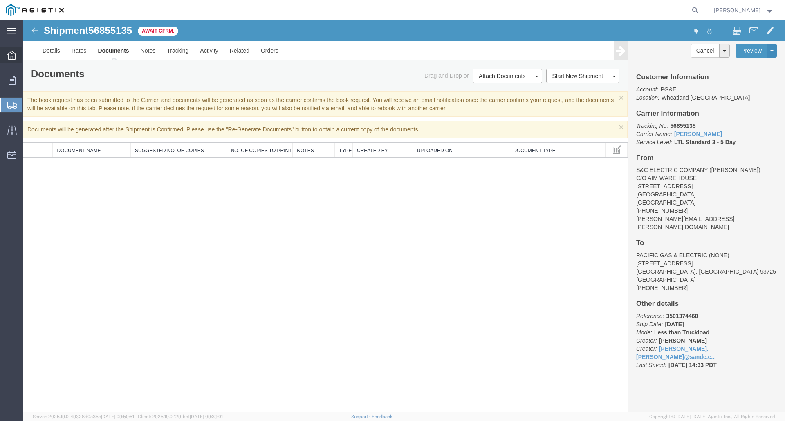
click at [10, 54] on icon at bounding box center [11, 55] width 9 height 9
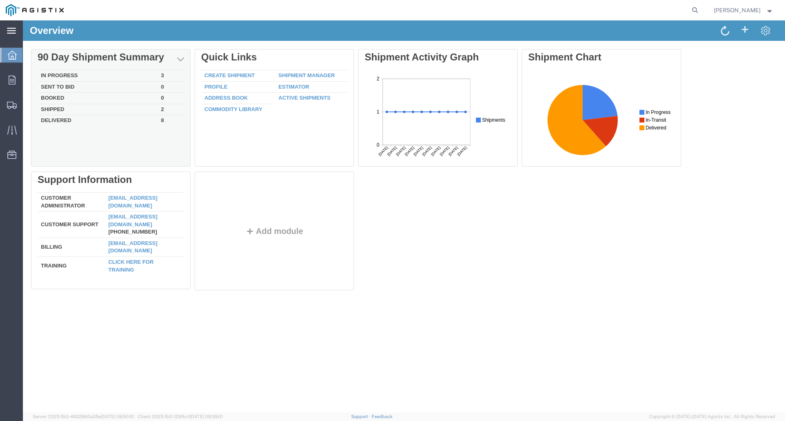
click at [122, 74] on td "In Progress" at bounding box center [98, 75] width 120 height 11
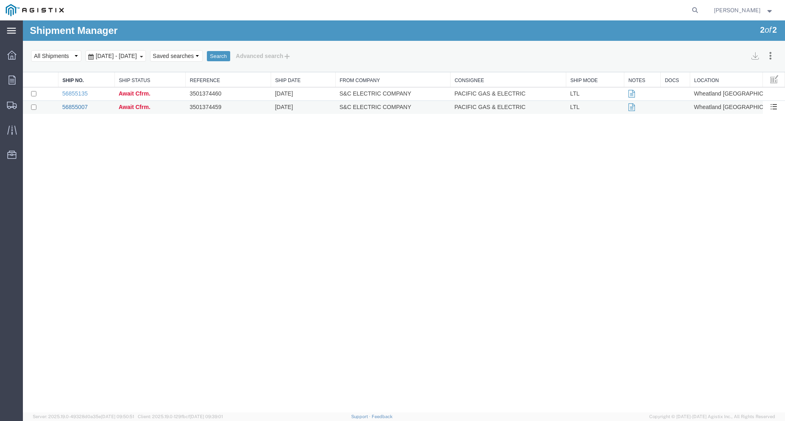
click at [80, 106] on link "56855007" at bounding box center [74, 107] width 25 height 7
